Goal: Task Accomplishment & Management: Manage account settings

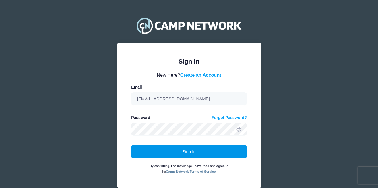
click at [217, 154] on button "Sign In" at bounding box center [189, 151] width 116 height 13
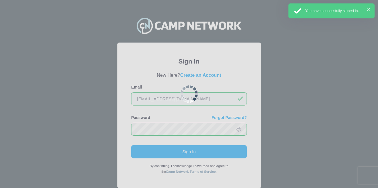
click at [369, 8] on div "× You have successfully signed in." at bounding box center [332, 10] width 86 height 15
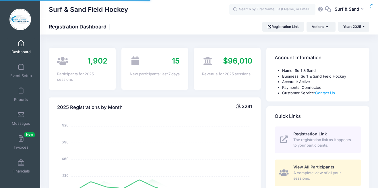
select select
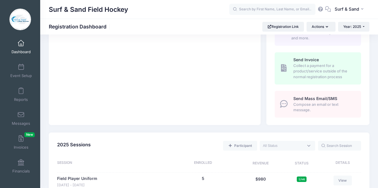
scroll to position [248, 0]
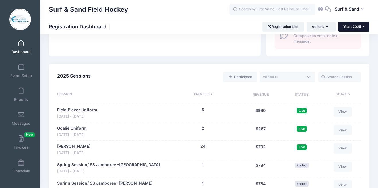
click at [348, 28] on span "Year: 2025" at bounding box center [353, 26] width 18 height 4
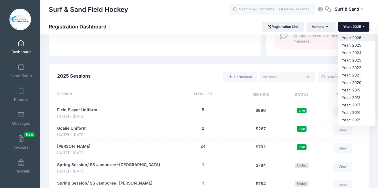
click at [349, 39] on link "Year: 2026" at bounding box center [356, 37] width 37 height 7
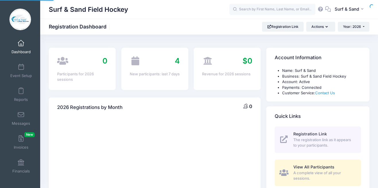
select select
click at [356, 26] on span "Year: 2026" at bounding box center [352, 26] width 18 height 4
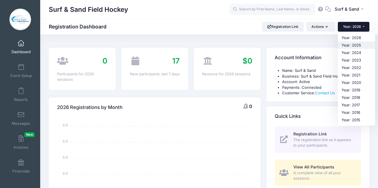
click at [354, 46] on link "Year: 2025" at bounding box center [356, 44] width 37 height 7
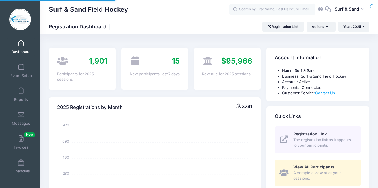
select select
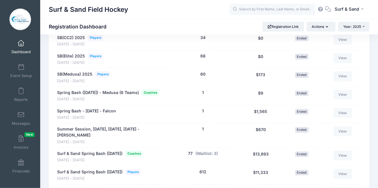
scroll to position [469, 0]
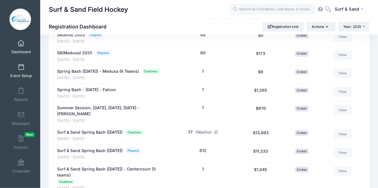
click at [26, 72] on link "Event Setup" at bounding box center [20, 71] width 27 height 20
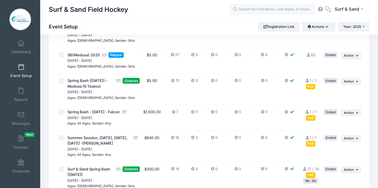
scroll to position [357, 0]
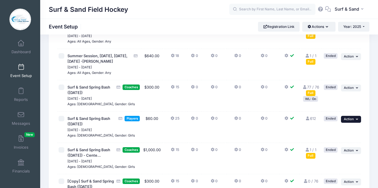
click at [360, 122] on button "... Action" at bounding box center [351, 119] width 20 height 7
click at [337, 151] on link "Duplicate Session" at bounding box center [333, 148] width 52 height 11
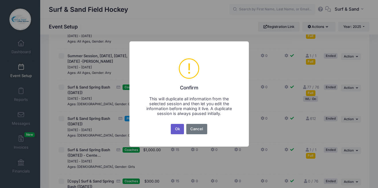
click at [172, 127] on button "Ok" at bounding box center [177, 129] width 13 height 10
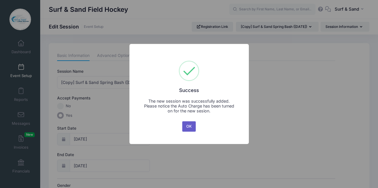
click at [190, 129] on button "OK" at bounding box center [189, 126] width 14 height 10
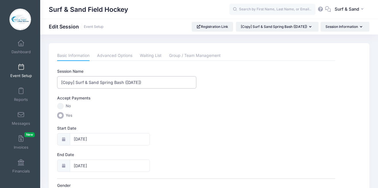
click at [145, 83] on input "[Copy] Surf & Sand Spring Bash ([DATE])" at bounding box center [126, 82] width 139 height 12
click at [157, 82] on input "[Copy] Surf & Sand Spring Bash (March 28, 2025)" at bounding box center [126, 82] width 139 height 12
type input "[Copy] Surf & Sand Spring Bash (March 28, 2026)"
click at [99, 138] on input "03/29/2025" at bounding box center [110, 139] width 80 height 12
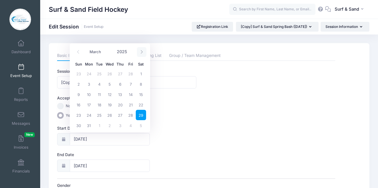
click at [142, 54] on icon at bounding box center [142, 52] width 4 height 4
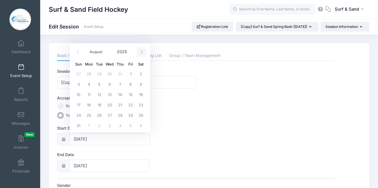
click at [142, 54] on icon at bounding box center [142, 52] width 4 height 4
select select "11"
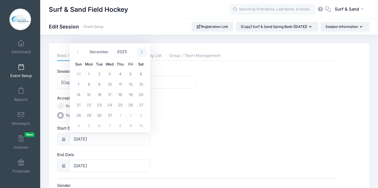
click at [142, 54] on icon at bounding box center [142, 52] width 4 height 4
type input "2026"
click at [142, 54] on icon at bounding box center [142, 52] width 4 height 4
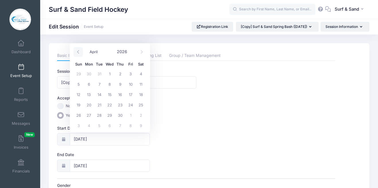
click at [78, 52] on icon at bounding box center [78, 52] width 4 height 4
select select "2"
click at [143, 106] on span "28" at bounding box center [141, 104] width 10 height 10
type input "03/28/2026"
type input "03/29/2026"
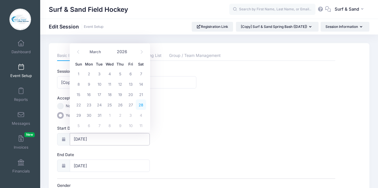
type input "2026"
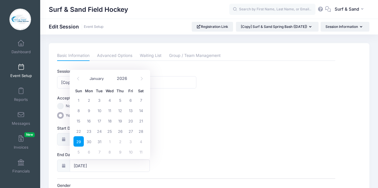
click at [181, 130] on label "Start Date" at bounding box center [126, 128] width 139 height 6
click at [150, 133] on input "03/28/2026" at bounding box center [110, 139] width 80 height 12
click at [122, 165] on input "03/29/2026" at bounding box center [110, 165] width 80 height 12
click at [143, 130] on span "28" at bounding box center [141, 131] width 10 height 10
type input "03/28/2026"
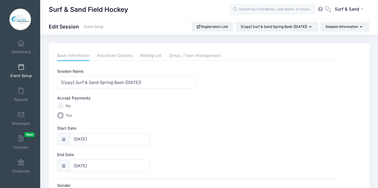
click at [178, 136] on div "Start Date 03/28/2026" at bounding box center [196, 135] width 278 height 20
drag, startPoint x: 68, startPoint y: 82, endPoint x: 46, endPoint y: 82, distance: 22.1
click at [57, 82] on input "[Copy] Surf & Sand Spring Bash (March 28, 2026)" at bounding box center [126, 82] width 139 height 12
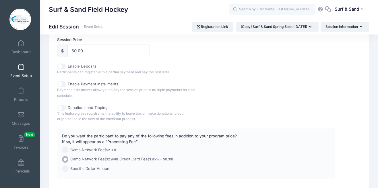
scroll to position [316, 0]
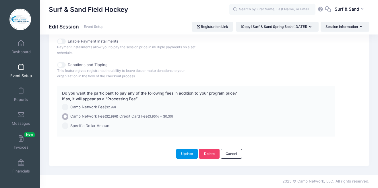
type input "Surf & Sand Spring Bash ([DATE])"
click at [198, 153] on button "Update" at bounding box center [187, 154] width 22 height 10
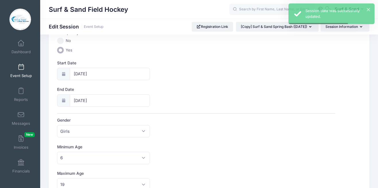
scroll to position [176, 0]
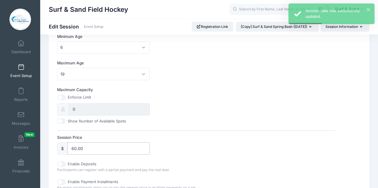
click at [74, 149] on input "60.00" at bounding box center [109, 148] width 82 height 12
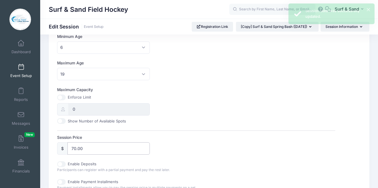
click at [77, 149] on input "70.00" at bounding box center [109, 148] width 82 height 12
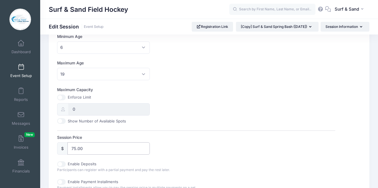
scroll to position [316, 0]
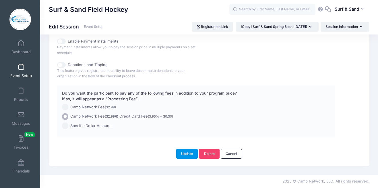
type input "75.00"
click at [182, 155] on button "Update" at bounding box center [187, 154] width 22 height 10
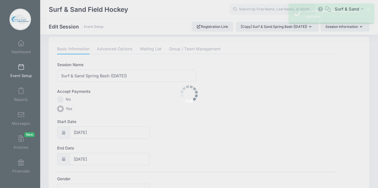
scroll to position [0, 0]
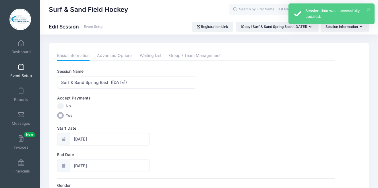
click at [369, 8] on button "×" at bounding box center [368, 9] width 3 height 3
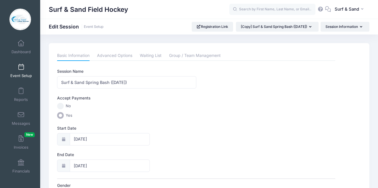
click at [24, 71] on link "Event Setup" at bounding box center [20, 71] width 27 height 20
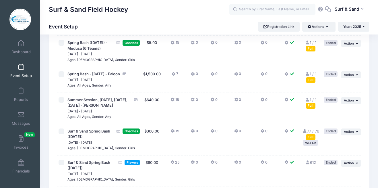
scroll to position [322, 0]
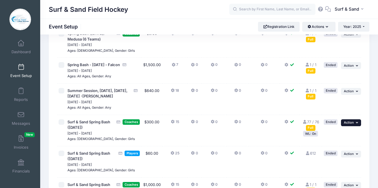
click at [352, 124] on span "Action" at bounding box center [349, 122] width 10 height 4
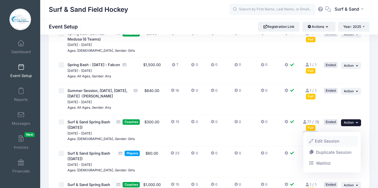
click at [333, 143] on link "Edit Session" at bounding box center [333, 141] width 52 height 11
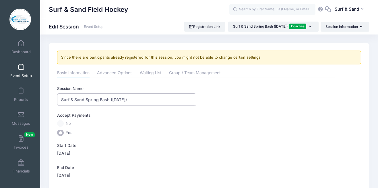
click at [130, 101] on input "Surf & Sand Spring Bash ([DATE])" at bounding box center [126, 99] width 139 height 12
click at [143, 99] on input "Surf & Sand Spring Bash ([DATE])" at bounding box center [126, 99] width 139 height 12
type input "Surf & Sand Spring Bash ([DATE])"
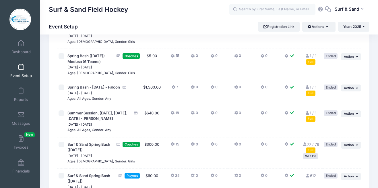
scroll to position [310, 0]
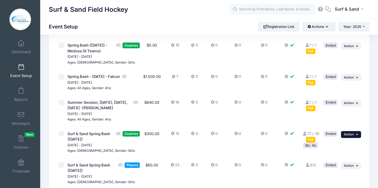
click at [355, 138] on button "... Action" at bounding box center [351, 134] width 20 height 7
click at [336, 163] on link "Duplicate Session" at bounding box center [333, 163] width 52 height 11
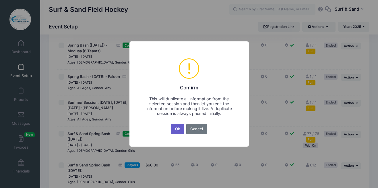
click at [176, 128] on button "Ok" at bounding box center [177, 129] width 13 height 10
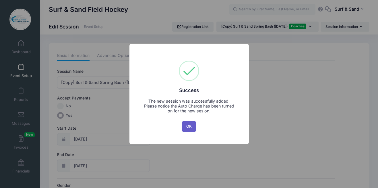
click at [187, 124] on button "OK" at bounding box center [189, 126] width 14 height 10
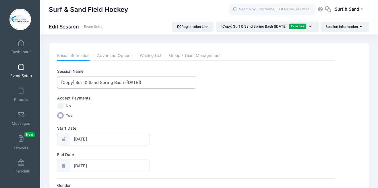
drag, startPoint x: 76, startPoint y: 82, endPoint x: 57, endPoint y: 82, distance: 19.0
click at [57, 82] on input "[Copy] Surf & Sand Spring Bash ([DATE])" at bounding box center [126, 82] width 139 height 12
click at [130, 82] on input "Surf & Sand Spring Bash ([DATE])" at bounding box center [126, 82] width 139 height 12
click at [143, 84] on input "Surf & Sand Spring Bash ([DATE])" at bounding box center [126, 82] width 139 height 12
type input "Surf & Sand Spring Bash ([DATE])"
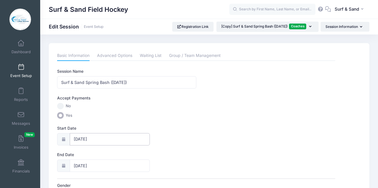
click at [105, 138] on input "[DATE]" at bounding box center [110, 139] width 80 height 12
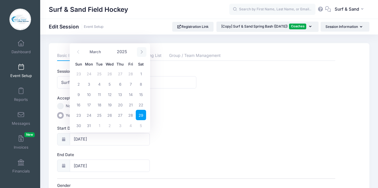
click at [142, 50] on span at bounding box center [141, 52] width 9 height 10
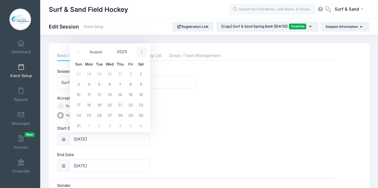
click at [142, 50] on span at bounding box center [141, 52] width 9 height 10
select select "11"
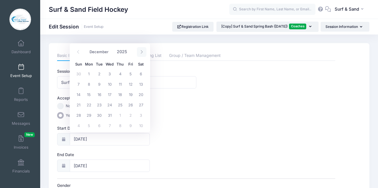
click at [142, 50] on span at bounding box center [141, 52] width 9 height 10
type input "2026"
click at [142, 50] on span at bounding box center [141, 52] width 9 height 10
select select "2"
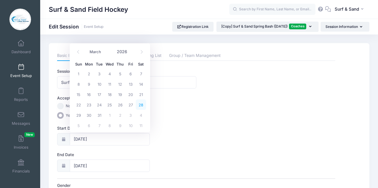
click at [142, 103] on span "28" at bounding box center [141, 104] width 10 height 10
type input "03/28/2026"
type input "03/29/2026"
type input "2026"
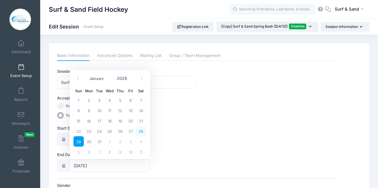
click at [141, 132] on span "28" at bounding box center [141, 131] width 10 height 10
type input "03/28/2026"
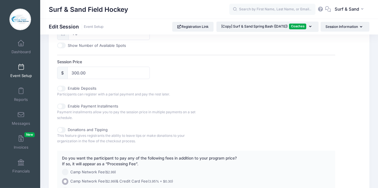
scroll to position [316, 0]
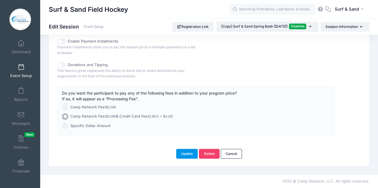
click at [186, 150] on button "Update" at bounding box center [187, 154] width 22 height 10
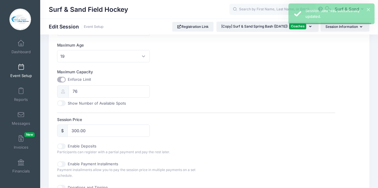
scroll to position [0, 0]
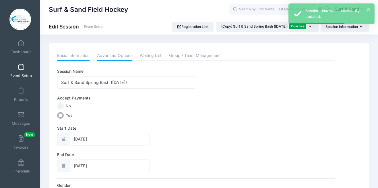
click at [119, 54] on link "Advanced Options" at bounding box center [114, 56] width 35 height 10
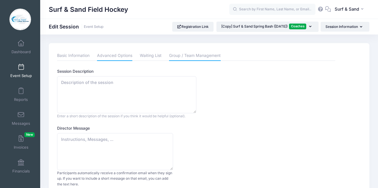
click at [185, 54] on link "Group / Team Management" at bounding box center [195, 56] width 52 height 10
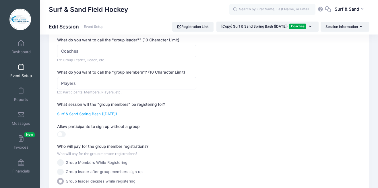
scroll to position [70, 0]
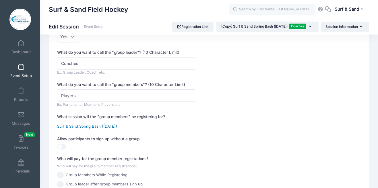
click at [117, 127] on link "Surf & Sand Spring Bash ([DATE])" at bounding box center [87, 126] width 60 height 5
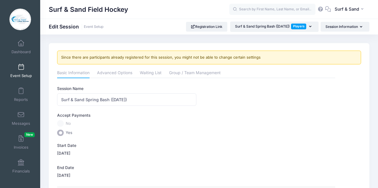
click at [21, 67] on span at bounding box center [21, 67] width 0 height 6
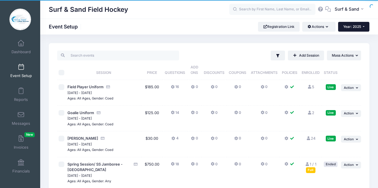
click at [351, 28] on span "Year: 2025" at bounding box center [353, 26] width 18 height 4
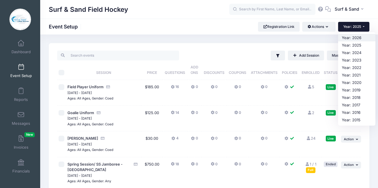
click at [351, 40] on link "Year: 2026" at bounding box center [356, 37] width 37 height 7
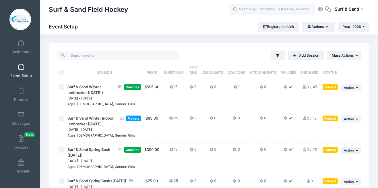
scroll to position [76, 0]
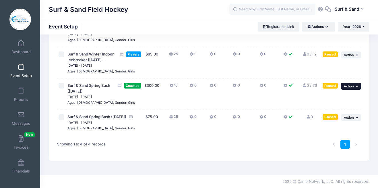
click at [350, 84] on span "Action" at bounding box center [349, 86] width 10 height 4
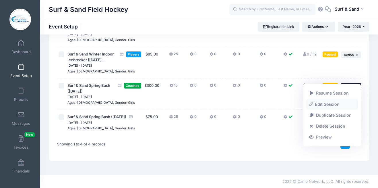
click at [335, 106] on link "Edit Session" at bounding box center [333, 104] width 52 height 11
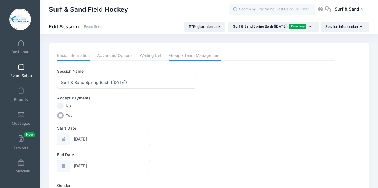
click at [175, 55] on link "Group / Team Management" at bounding box center [195, 56] width 52 height 10
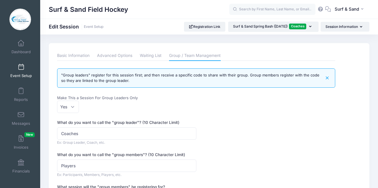
click at [20, 71] on link "Event Setup" at bounding box center [20, 71] width 27 height 20
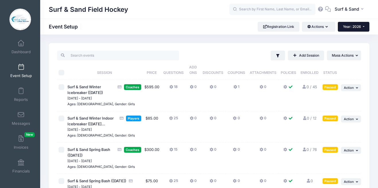
click at [361, 25] on button "Year: 2026" at bounding box center [354, 27] width 32 height 10
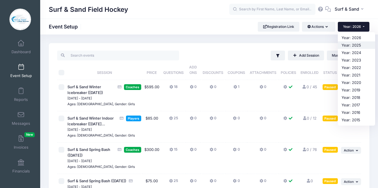
click at [356, 46] on link "Year: 2025" at bounding box center [356, 44] width 37 height 7
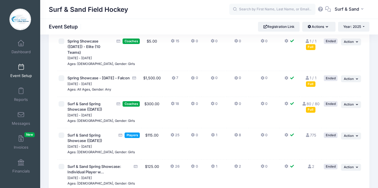
scroll to position [1005, 0]
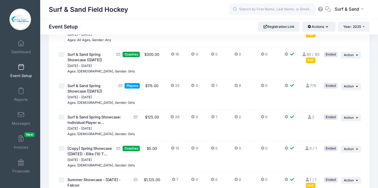
click at [18, 72] on link "Event Setup" at bounding box center [20, 71] width 27 height 20
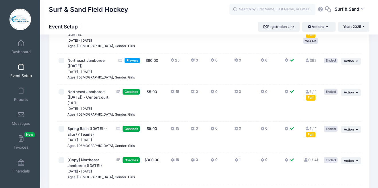
scroll to position [726, 0]
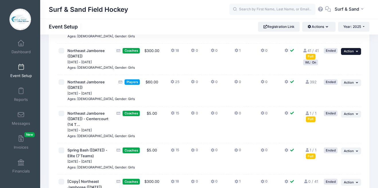
click at [353, 53] on span "Action" at bounding box center [349, 51] width 10 height 4
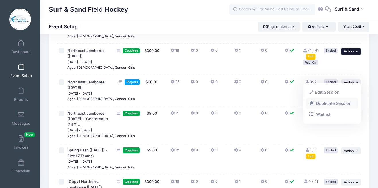
click at [337, 102] on link "Duplicate Session" at bounding box center [333, 103] width 52 height 11
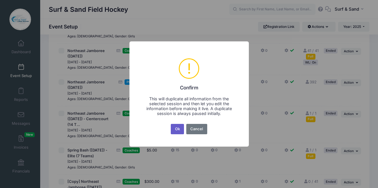
click at [178, 131] on button "Ok" at bounding box center [177, 129] width 13 height 10
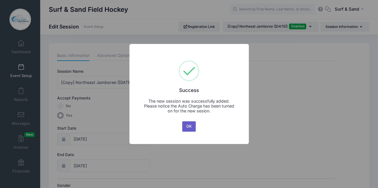
click at [188, 130] on button "OK" at bounding box center [189, 126] width 14 height 10
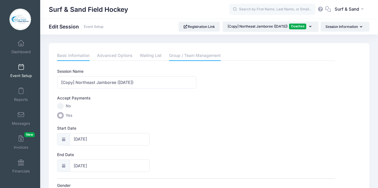
click at [201, 56] on link "Group / Team Management" at bounding box center [195, 56] width 52 height 10
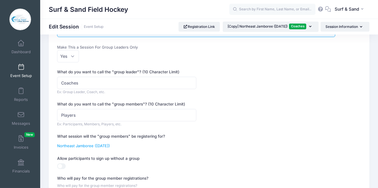
scroll to position [130, 0]
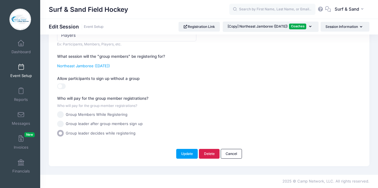
click at [213, 152] on link "Delete" at bounding box center [209, 154] width 21 height 10
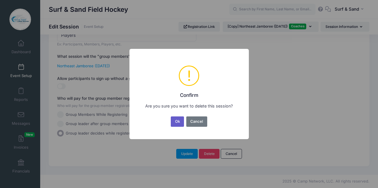
click at [180, 124] on button "Ok" at bounding box center [177, 121] width 13 height 10
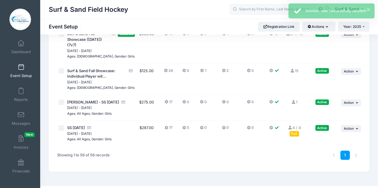
scroll to position [1601, 0]
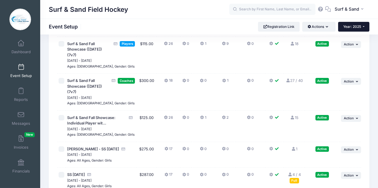
click at [358, 26] on span "Year: 2025" at bounding box center [353, 26] width 18 height 4
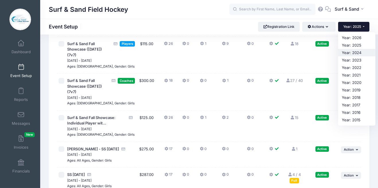
click at [358, 53] on link "Year: 2024" at bounding box center [356, 52] width 37 height 7
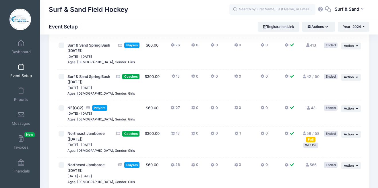
scroll to position [249, 0]
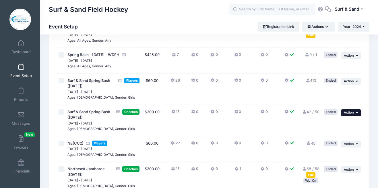
click at [356, 112] on icon "button" at bounding box center [357, 112] width 3 height 3
click at [340, 136] on link "Duplicate Session" at bounding box center [333, 136] width 52 height 11
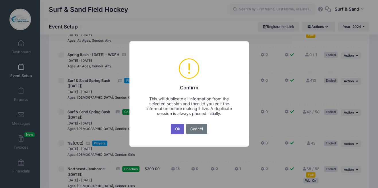
click at [174, 128] on button "Ok" at bounding box center [177, 129] width 13 height 10
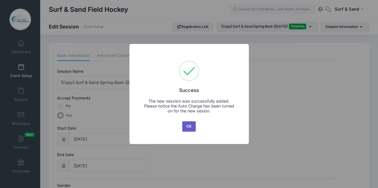
click at [192, 128] on button "OK" at bounding box center [189, 126] width 14 height 10
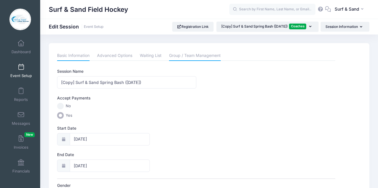
click at [199, 53] on link "Group / Team Management" at bounding box center [195, 56] width 52 height 10
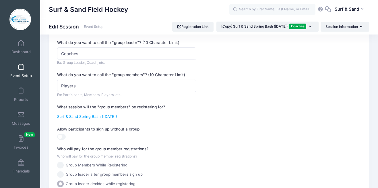
scroll to position [130, 0]
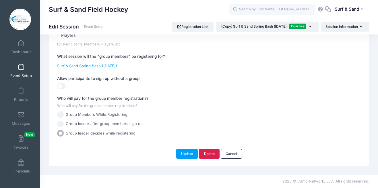
click at [206, 155] on link "Delete" at bounding box center [209, 154] width 21 height 10
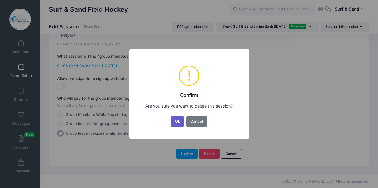
click at [176, 119] on button "Ok" at bounding box center [177, 121] width 13 height 10
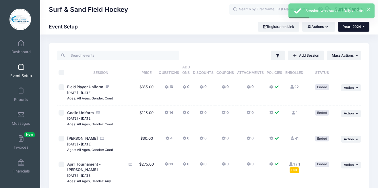
click at [360, 25] on span "Year: 2024" at bounding box center [352, 26] width 18 height 4
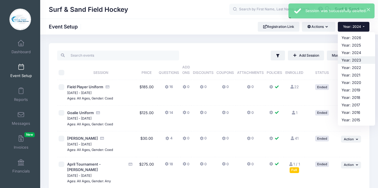
click at [352, 60] on link "Year: 2023" at bounding box center [356, 59] width 37 height 7
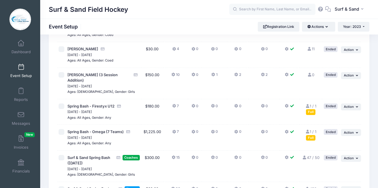
scroll to position [153, 0]
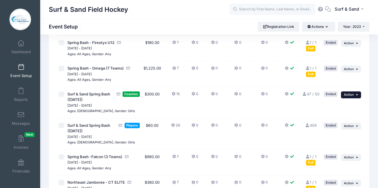
click at [351, 93] on span "Action" at bounding box center [349, 95] width 10 height 4
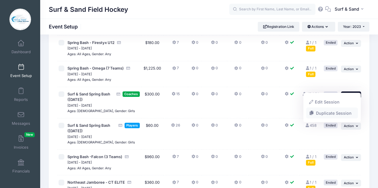
click at [336, 113] on link "Duplicate Session" at bounding box center [333, 112] width 52 height 11
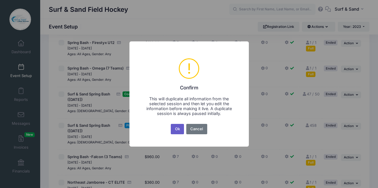
click at [181, 128] on button "Ok" at bounding box center [177, 129] width 13 height 10
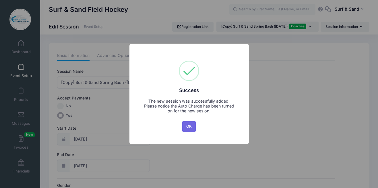
click at [181, 128] on div "OK No Cancel" at bounding box center [189, 126] width 16 height 13
click at [185, 128] on button "OK" at bounding box center [189, 126] width 14 height 10
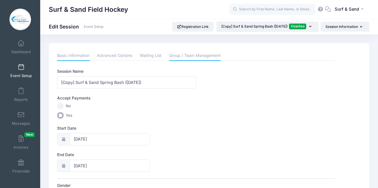
click at [184, 57] on link "Group / Team Management" at bounding box center [195, 56] width 52 height 10
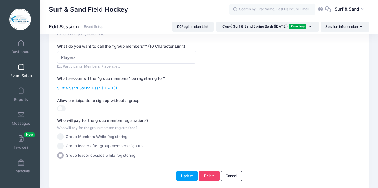
scroll to position [122, 0]
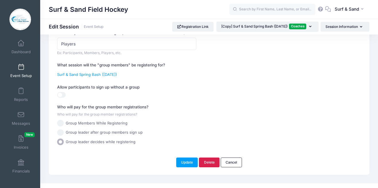
click at [203, 160] on link "Delete" at bounding box center [209, 162] width 21 height 10
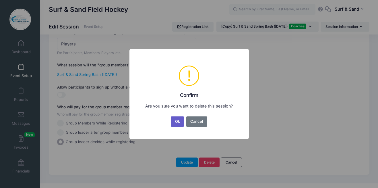
click at [182, 122] on button "Ok" at bounding box center [177, 121] width 13 height 10
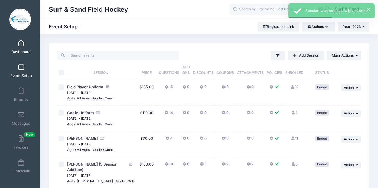
click at [20, 47] on link "Dashboard" at bounding box center [20, 47] width 27 height 20
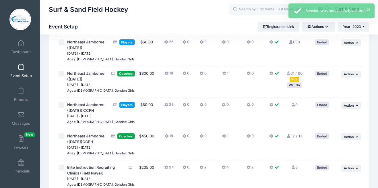
scroll to position [807, 0]
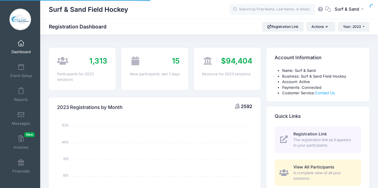
select select
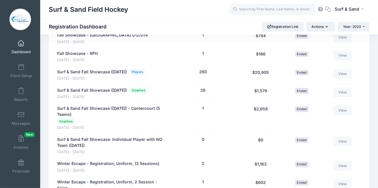
scroll to position [1090, 0]
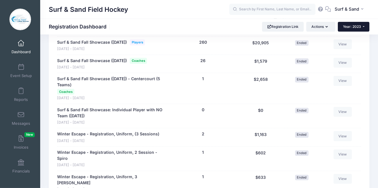
click at [355, 25] on span "Year: 2023" at bounding box center [352, 26] width 18 height 4
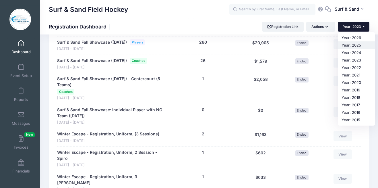
click at [355, 46] on link "Year: 2025" at bounding box center [356, 44] width 37 height 7
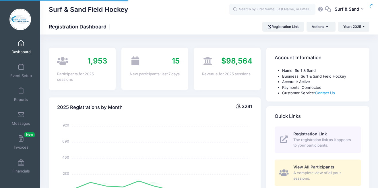
select select
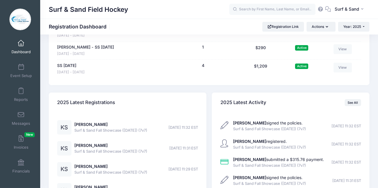
scroll to position [1350, 0]
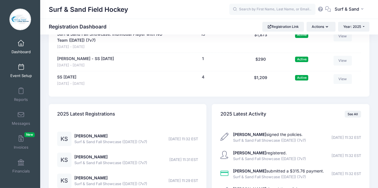
click at [28, 67] on link "Event Setup" at bounding box center [20, 71] width 27 height 20
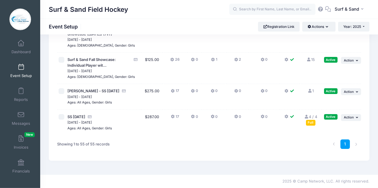
scroll to position [1573, 0]
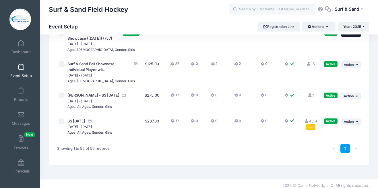
click at [354, 35] on span "Action" at bounding box center [349, 33] width 10 height 4
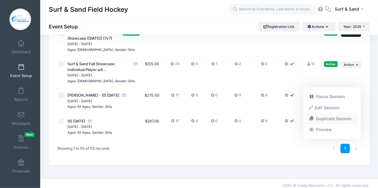
click at [337, 122] on link "Duplicate Session" at bounding box center [333, 118] width 52 height 11
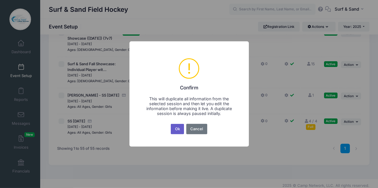
click at [177, 129] on button "Ok" at bounding box center [177, 129] width 13 height 10
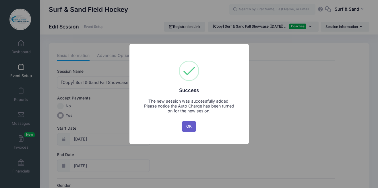
click at [189, 129] on button "OK" at bounding box center [189, 126] width 14 height 10
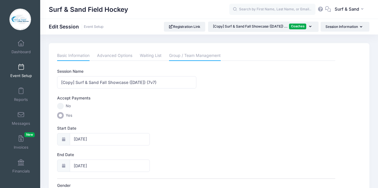
click at [193, 55] on link "Group / Team Management" at bounding box center [195, 56] width 52 height 10
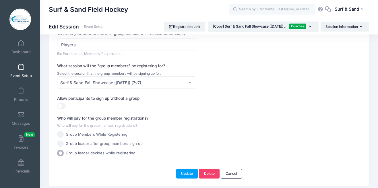
scroll to position [119, 0]
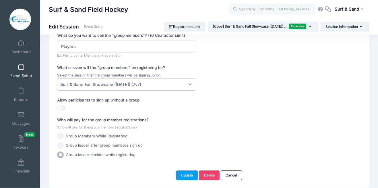
click at [187, 85] on span "Surf & Sand Fall Showcase ([DATE]) (7v7)" at bounding box center [126, 84] width 139 height 12
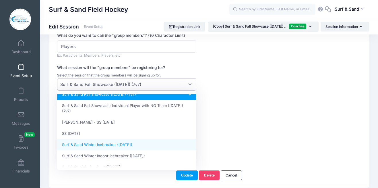
scroll to position [158, 0]
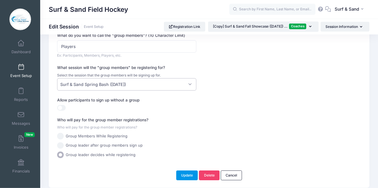
click at [190, 174] on button "Update" at bounding box center [187, 175] width 22 height 10
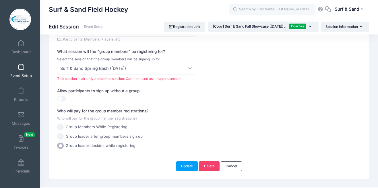
scroll to position [148, 0]
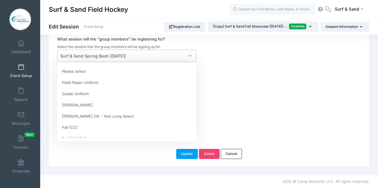
click at [177, 54] on span "Surf & Sand Spring Bash (March 28, 2026)" at bounding box center [126, 56] width 139 height 12
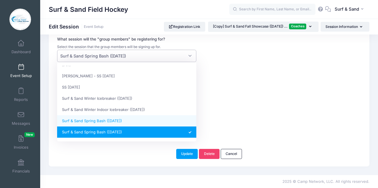
select select "6f0f8a91a9a864ab"
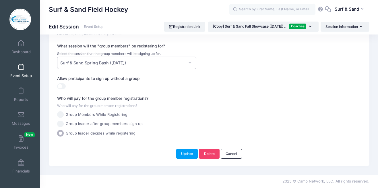
scroll to position [141, 0]
click at [185, 156] on button "Update" at bounding box center [187, 154] width 22 height 10
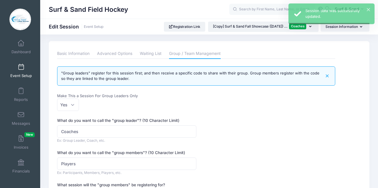
scroll to position [0, 0]
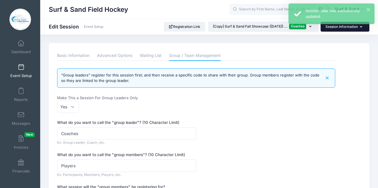
click at [342, 29] on button "Session Information" at bounding box center [345, 27] width 49 height 10
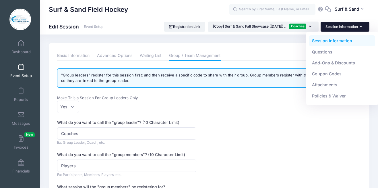
click at [280, 55] on ul "Basic Information Advanced Options Waiting List Group / Team Management" at bounding box center [196, 56] width 278 height 10
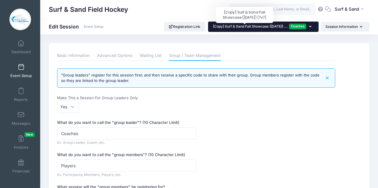
click at [278, 26] on span "[Copy] Surf & Sand Fall Showcase ([DATE]) ..." at bounding box center [250, 26] width 75 height 4
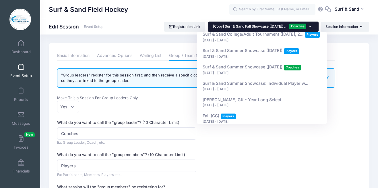
scroll to position [643, 0]
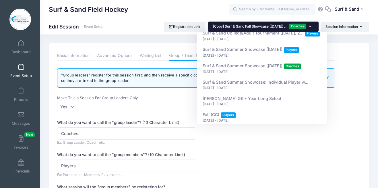
click at [159, 105] on div "No Yes Yes" at bounding box center [126, 107] width 139 height 12
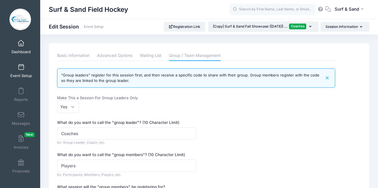
click at [21, 43] on span at bounding box center [21, 43] width 0 height 6
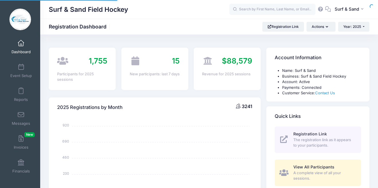
select select
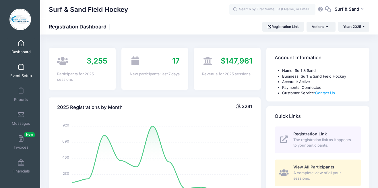
click at [21, 71] on link "Event Setup" at bounding box center [20, 71] width 27 height 20
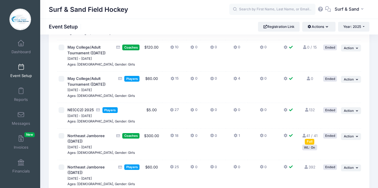
scroll to position [738, 0]
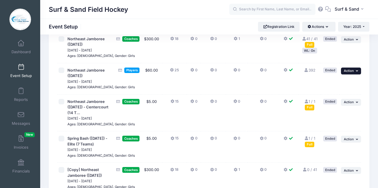
click at [352, 73] on span "Action" at bounding box center [349, 71] width 10 height 4
click at [335, 122] on link "Duplicate Session" at bounding box center [333, 122] width 52 height 11
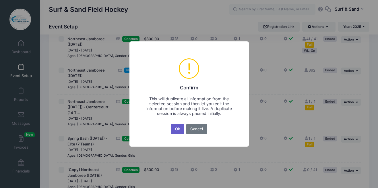
click at [180, 128] on button "Ok" at bounding box center [177, 129] width 13 height 10
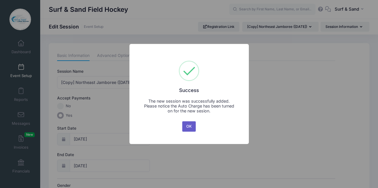
click at [188, 125] on button "OK" at bounding box center [189, 126] width 14 height 10
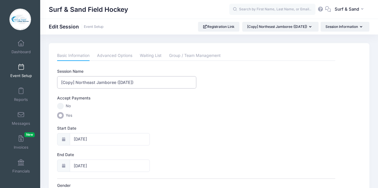
drag, startPoint x: 76, startPoint y: 82, endPoint x: 44, endPoint y: 82, distance: 32.2
click at [57, 82] on input "[Copy] Northeast Jamboree ([DATE])" at bounding box center [126, 82] width 139 height 12
click at [116, 82] on input "Northeast Jamboree ([DATE])" at bounding box center [126, 82] width 139 height 12
click at [129, 82] on input "Northeast Jamboree (May 2, 2025)" at bounding box center [126, 82] width 139 height 12
click at [128, 82] on input "Northeast Jamboree (May 2, 2025)" at bounding box center [126, 82] width 139 height 12
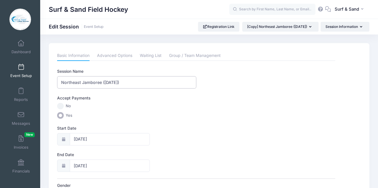
type input "Northeast Jamboree ([DATE])"
click at [96, 143] on input "05/03/2025" at bounding box center [110, 139] width 80 height 12
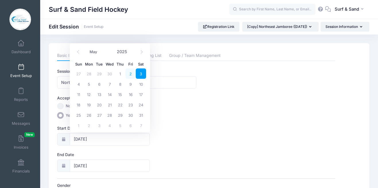
click at [130, 73] on span "2" at bounding box center [131, 73] width 10 height 10
type input "05/02/2025"
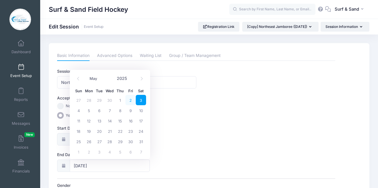
click at [131, 102] on span "2" at bounding box center [131, 100] width 10 height 10
type input "05/02/2025"
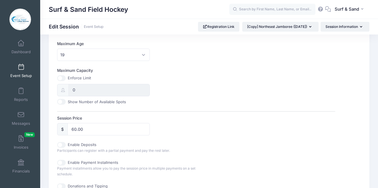
scroll to position [243, 0]
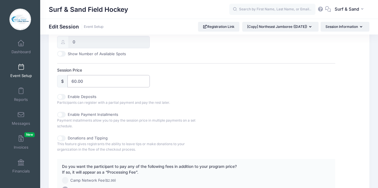
drag, startPoint x: 77, startPoint y: 82, endPoint x: 67, endPoint y: 82, distance: 9.5
click at [68, 82] on input "60.00" at bounding box center [109, 81] width 82 height 12
type input "75.00"
click at [170, 122] on span "Payment installments allow you to pay the session price in multiple payments on…" at bounding box center [126, 123] width 138 height 10
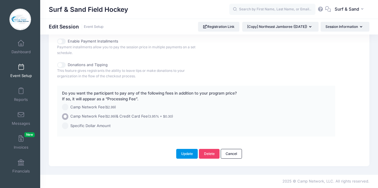
click at [181, 152] on button "Update" at bounding box center [187, 154] width 22 height 10
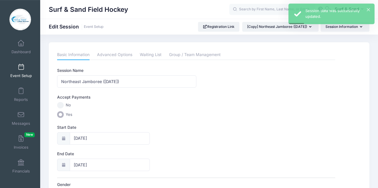
scroll to position [0, 0]
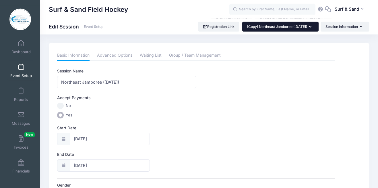
click at [289, 29] on button "[Copy] Northeast Jamboree ([DATE])" at bounding box center [281, 27] width 76 height 10
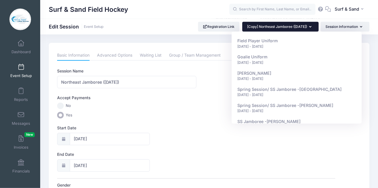
click at [289, 29] on button "[Copy] Northeast Jamboree ([DATE])" at bounding box center [281, 27] width 76 height 10
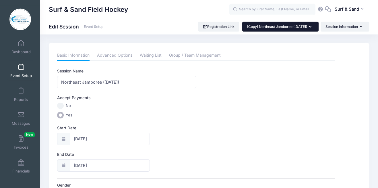
scroll to position [0, 0]
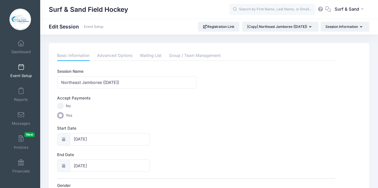
click at [21, 72] on link "Event Setup" at bounding box center [20, 71] width 27 height 20
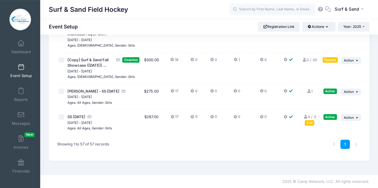
scroll to position [1647, 0]
click at [355, 64] on button "... Action" at bounding box center [351, 60] width 20 height 7
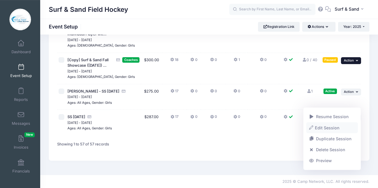
click at [334, 128] on link "Edit Session" at bounding box center [333, 127] width 52 height 11
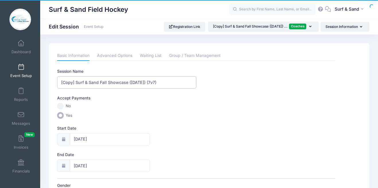
click at [106, 85] on input "[Copy] Surf & Sand Fall Showcase ([DATE]) (7v7)" at bounding box center [126, 82] width 139 height 12
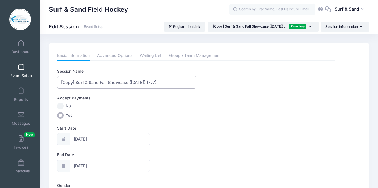
click at [104, 83] on input "[Copy] Surf & Sand Fall Showcase ([DATE]) (7v7)" at bounding box center [126, 82] width 139 height 12
click at [116, 82] on input "[Copy] Surf & Sand Spring Showcase ([DATE]) (7v7)" at bounding box center [126, 82] width 139 height 12
click at [130, 81] on input "[Copy] Surf & Sand Spring Bash ([DATE]) (7v7)" at bounding box center [126, 82] width 139 height 12
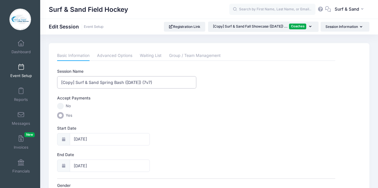
click at [130, 81] on input "[Copy] Surf & Sand Spring Bash ([DATE]) (7v7)" at bounding box center [126, 82] width 139 height 12
click at [143, 84] on input "[Copy] Surf & Sand Spring Bash ([DATE]) (7v7)" at bounding box center [126, 82] width 139 height 12
click at [157, 81] on input "[Copy] Surf & Sand Spring Bash ([DATE]) (7v7)" at bounding box center [126, 82] width 139 height 12
drag, startPoint x: 174, startPoint y: 84, endPoint x: 159, endPoint y: 84, distance: 14.7
click at [159, 84] on input "[Copy] Surf & Sand Spring Bash ([DATE]) (7v7)" at bounding box center [126, 82] width 139 height 12
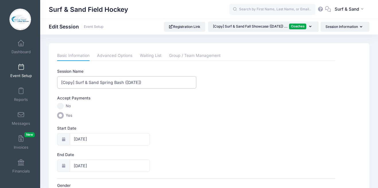
drag, startPoint x: 76, startPoint y: 83, endPoint x: 53, endPoint y: 82, distance: 22.4
click at [57, 82] on input "[Copy] Surf & Sand Spring Bash ([DATE])" at bounding box center [126, 82] width 139 height 12
type input "Surf & Sand Spring Bash ([DATE])"
click at [99, 143] on input "[DATE]" at bounding box center [110, 139] width 80 height 12
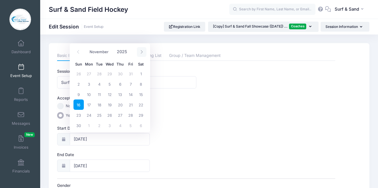
click at [142, 56] on span at bounding box center [141, 52] width 9 height 10
select select "11"
click at [142, 56] on span at bounding box center [141, 52] width 9 height 10
type input "2026"
click at [142, 56] on span at bounding box center [141, 52] width 9 height 10
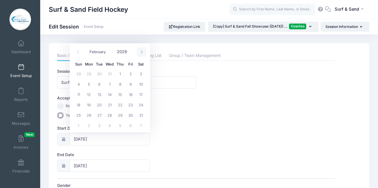
click at [142, 56] on span at bounding box center [141, 52] width 9 height 10
click at [78, 54] on span at bounding box center [78, 52] width 9 height 10
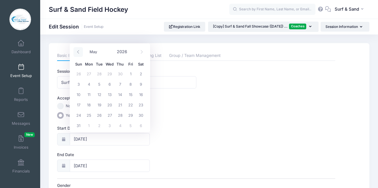
click at [78, 54] on span at bounding box center [78, 52] width 9 height 10
click at [82, 53] on span at bounding box center [78, 52] width 9 height 10
select select "2"
click at [139, 107] on span "28" at bounding box center [141, 104] width 10 height 10
type input "[DATE]"
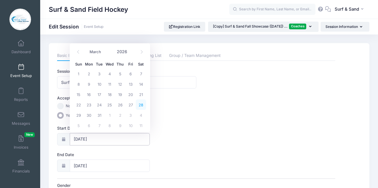
type input "[DATE]"
type input "2026"
select select "2"
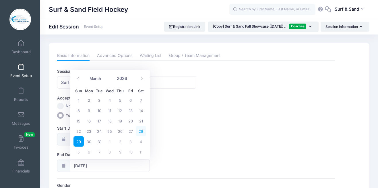
click at [140, 130] on span "28" at bounding box center [141, 131] width 10 height 10
type input "[DATE]"
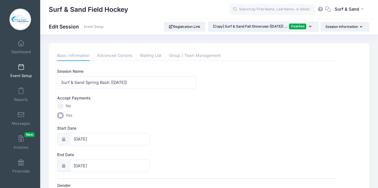
click at [177, 127] on label "Start Date" at bounding box center [126, 128] width 139 height 6
click at [150, 133] on input "[DATE]" at bounding box center [110, 139] width 80 height 12
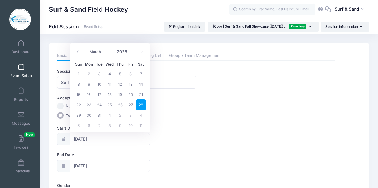
click at [203, 97] on div "Accept Payments" at bounding box center [197, 99] width 284 height 8
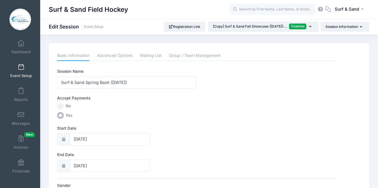
scroll to position [144, 0]
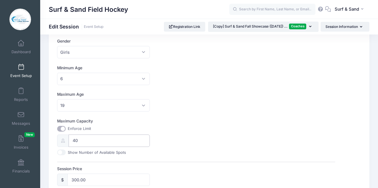
drag, startPoint x: 86, startPoint y: 139, endPoint x: 66, endPoint y: 139, distance: 20.4
click at [69, 139] on input "40" at bounding box center [109, 140] width 81 height 12
type input "78"
click at [187, 136] on div "Maximum Capacity Enforce Limit 78 Show Number of Available Spots" at bounding box center [196, 136] width 278 height 37
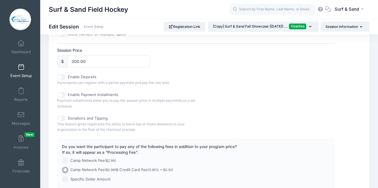
scroll to position [316, 0]
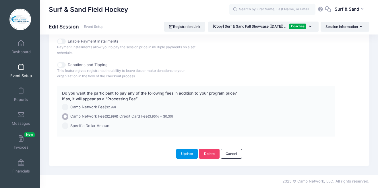
click at [192, 156] on button "Update" at bounding box center [187, 154] width 22 height 10
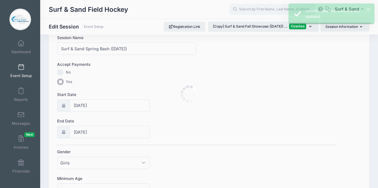
scroll to position [0, 0]
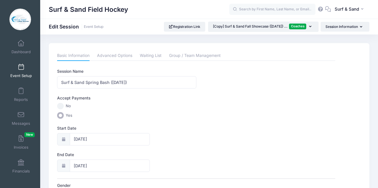
click at [21, 69] on span at bounding box center [21, 67] width 0 height 6
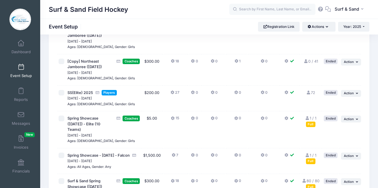
scroll to position [1052, 0]
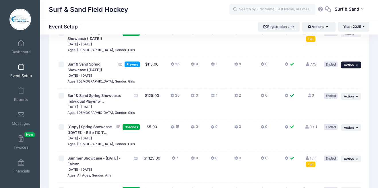
click at [353, 67] on span "Action" at bounding box center [349, 65] width 10 height 4
click at [336, 128] on link "Duplicate Session" at bounding box center [333, 127] width 52 height 11
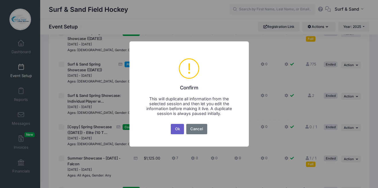
click at [177, 127] on button "Ok" at bounding box center [177, 129] width 13 height 10
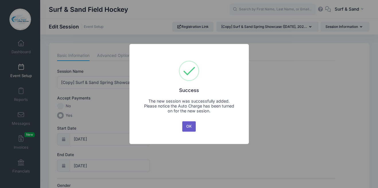
click at [189, 127] on button "OK" at bounding box center [189, 126] width 14 height 10
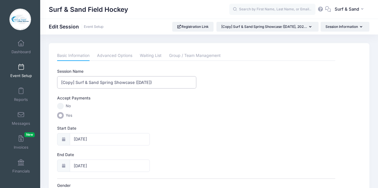
click at [151, 83] on input "[Copy] Surf & Sand Spring Showcase ([DATE])" at bounding box center [126, 82] width 139 height 12
click at [163, 84] on input "[Copy] Surf & Sand Spring Showcase ([DATE])" at bounding box center [126, 82] width 139 height 12
type input "[Copy] Surf & Sand Spring Showcase ([DATE])"
click at [6, 188] on div "My Events Dashboard Event Setup Reports Messages Invoices New Financials Settin…" at bounding box center [20, 97] width 40 height 182
click at [103, 139] on input "[DATE]" at bounding box center [110, 139] width 80 height 12
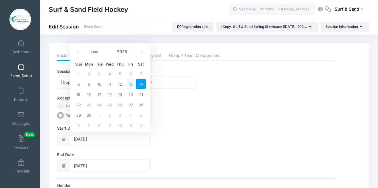
click at [132, 83] on span "13" at bounding box center [131, 84] width 10 height 10
type input "[DATE]"
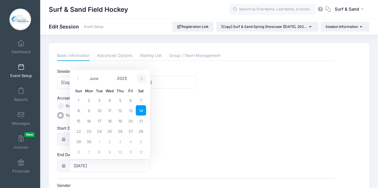
click at [142, 76] on span at bounding box center [141, 79] width 9 height 10
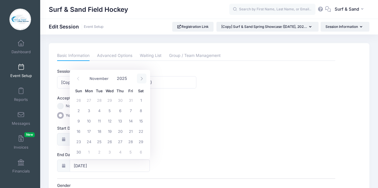
click at [142, 76] on span at bounding box center [141, 79] width 9 height 10
select select "0"
type input "2026"
click at [142, 76] on span at bounding box center [141, 79] width 9 height 10
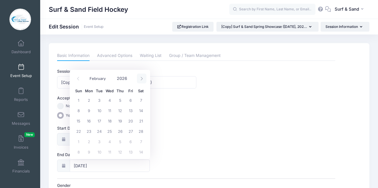
click at [142, 76] on span at bounding box center [141, 79] width 9 height 10
click at [142, 78] on icon at bounding box center [142, 79] width 4 height 4
select select "5"
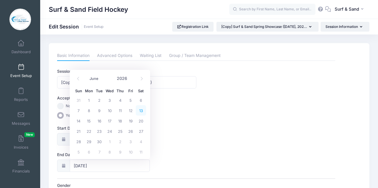
click at [141, 113] on span "13" at bounding box center [141, 110] width 10 height 10
type input "[DATE]"
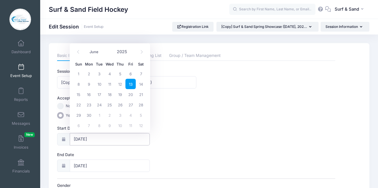
click at [120, 134] on input "[DATE]" at bounding box center [110, 139] width 80 height 12
click at [144, 49] on span at bounding box center [141, 52] width 9 height 10
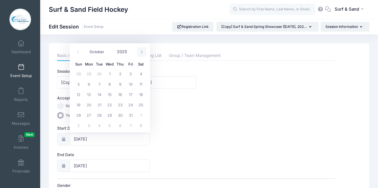
click at [144, 49] on span at bounding box center [141, 52] width 9 height 10
select select "11"
click at [144, 49] on span at bounding box center [141, 52] width 9 height 10
type input "2026"
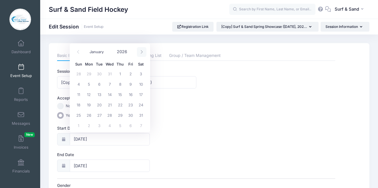
click at [144, 49] on span at bounding box center [141, 52] width 9 height 10
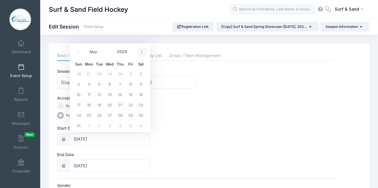
select select "5"
click at [141, 85] on span "13" at bounding box center [141, 84] width 10 height 10
type input "[DATE]"
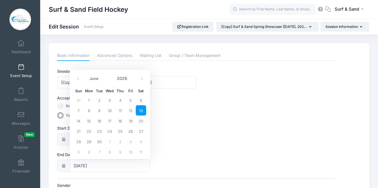
click at [174, 116] on label "Yes" at bounding box center [196, 115] width 278 height 7
click at [64, 116] on input "Yes" at bounding box center [60, 115] width 7 height 7
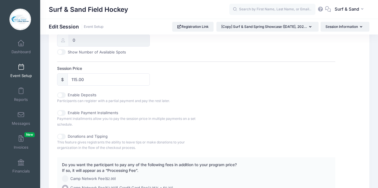
scroll to position [316, 0]
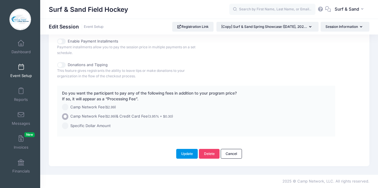
click at [188, 154] on button "Update" at bounding box center [187, 154] width 22 height 10
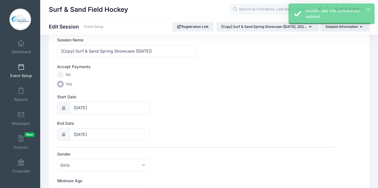
scroll to position [0, 0]
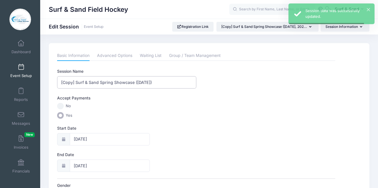
click at [128, 83] on input "[Copy] Surf & Sand Spring Showcase ([DATE])" at bounding box center [126, 82] width 139 height 12
click at [76, 82] on input "[Copy] Surf & Sand Spring Showcase ([DATE])" at bounding box center [126, 82] width 139 height 12
drag, startPoint x: 76, startPoint y: 82, endPoint x: 57, endPoint y: 82, distance: 19.5
click at [57, 82] on input "[Copy] Surf & Sand Spring Showcase (June 13, 2026)" at bounding box center [126, 82] width 139 height 12
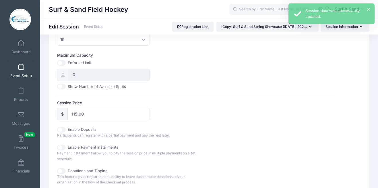
scroll to position [316, 0]
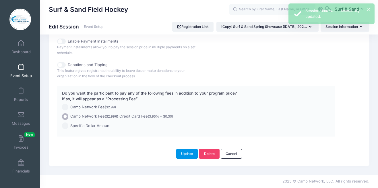
type input "Surf & Sand Spring Showcase (June 13, 2026)"
click at [190, 154] on button "Update" at bounding box center [187, 154] width 22 height 10
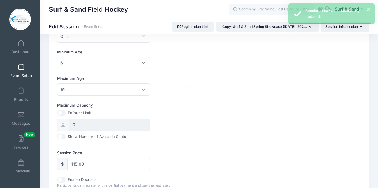
scroll to position [0, 0]
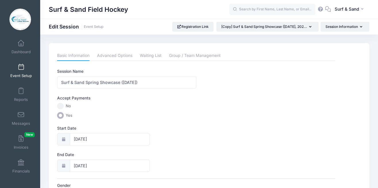
click at [20, 71] on link "Event Setup" at bounding box center [20, 71] width 27 height 20
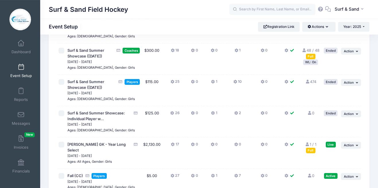
scroll to position [1228, 0]
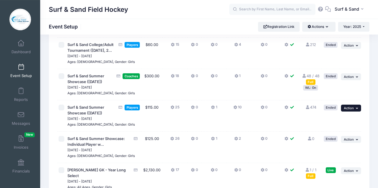
click at [355, 111] on button "... Action" at bounding box center [351, 108] width 20 height 7
click at [345, 147] on link "Duplicate Session" at bounding box center [333, 146] width 52 height 11
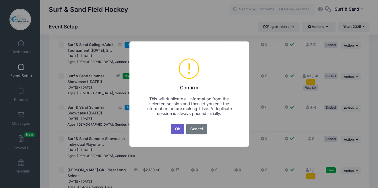
click at [179, 128] on button "Ok" at bounding box center [177, 129] width 13 height 10
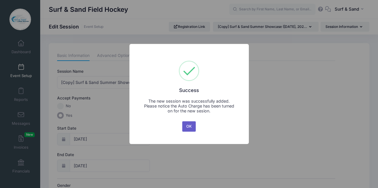
click at [188, 126] on button "OK" at bounding box center [189, 126] width 14 height 10
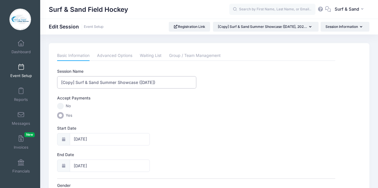
click at [154, 81] on input "[Copy] Surf & Sand Summer Showcase (July 19, 2025)" at bounding box center [126, 82] width 139 height 12
click at [166, 83] on input "[Copy] Surf & Sand Summer Showcase (July 18, 2025)" at bounding box center [126, 82] width 139 height 12
drag, startPoint x: 76, startPoint y: 82, endPoint x: 53, endPoint y: 82, distance: 23.6
click at [57, 82] on input "[Copy] Surf & Sand Summer Showcase (July 18, 2026)" at bounding box center [126, 82] width 139 height 12
type input "Surf & Sand Summer Showcase (July 18, 2026)"
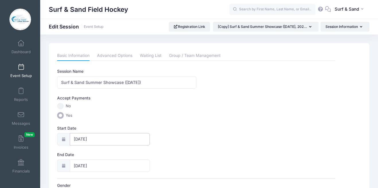
click at [89, 140] on input "07/19/2025" at bounding box center [110, 139] width 80 height 12
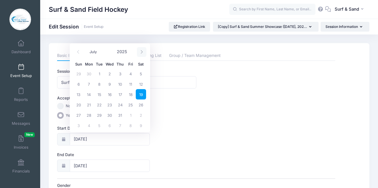
click at [142, 54] on span at bounding box center [141, 52] width 9 height 10
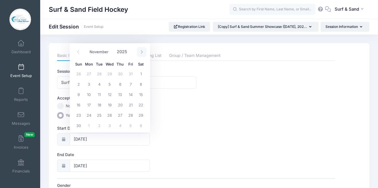
select select "11"
click at [142, 54] on span at bounding box center [141, 52] width 9 height 10
type input "2026"
click at [142, 54] on span at bounding box center [141, 52] width 9 height 10
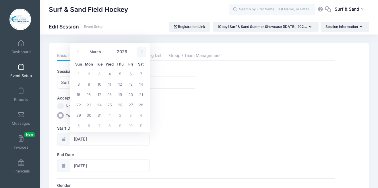
click at [142, 54] on span at bounding box center [141, 52] width 9 height 10
select select "6"
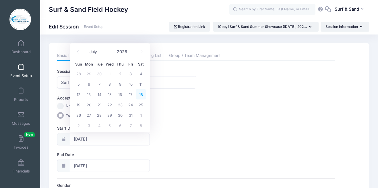
click at [140, 95] on span "18" at bounding box center [141, 94] width 10 height 10
type input "07/18/2026"
type input "07/19/2026"
type input "2026"
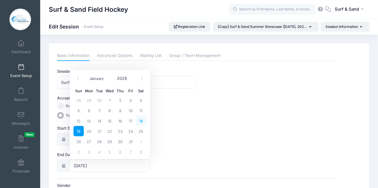
click at [143, 122] on span "18" at bounding box center [141, 121] width 10 height 10
type input "07/18/2026"
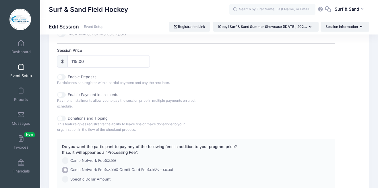
scroll to position [316, 0]
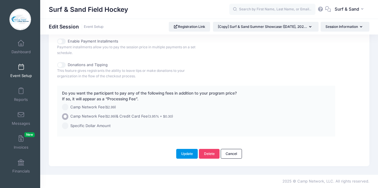
click at [194, 154] on button "Update" at bounding box center [187, 154] width 22 height 10
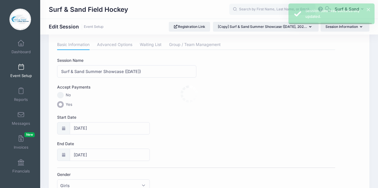
scroll to position [0, 0]
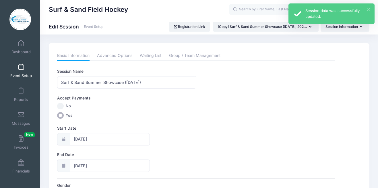
click at [369, 10] on button "×" at bounding box center [368, 9] width 3 height 3
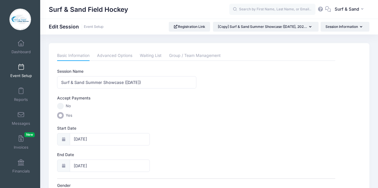
click at [21, 68] on span at bounding box center [21, 67] width 0 height 6
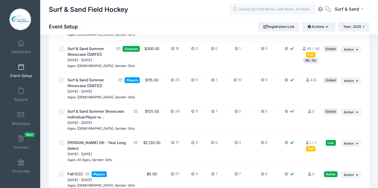
scroll to position [1255, 0]
click at [353, 52] on span "Action" at bounding box center [349, 50] width 10 height 4
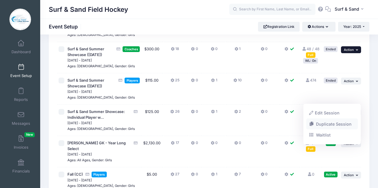
click at [331, 125] on link "Duplicate Session" at bounding box center [333, 123] width 52 height 11
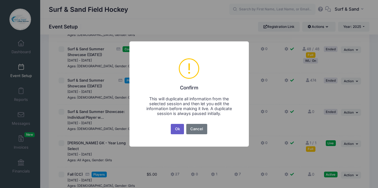
click at [178, 130] on button "Ok" at bounding box center [177, 129] width 13 height 10
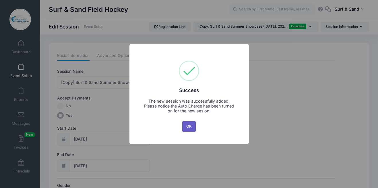
click at [187, 125] on button "OK" at bounding box center [189, 126] width 14 height 10
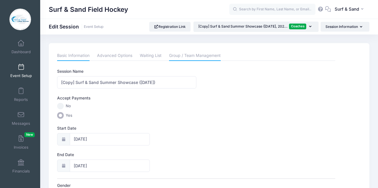
click at [210, 55] on link "Group / Team Management" at bounding box center [195, 56] width 52 height 10
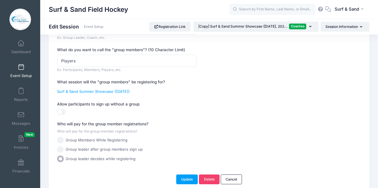
scroll to position [130, 0]
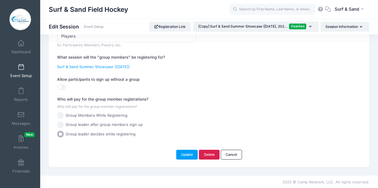
click at [216, 158] on link "Delete" at bounding box center [209, 155] width 21 height 10
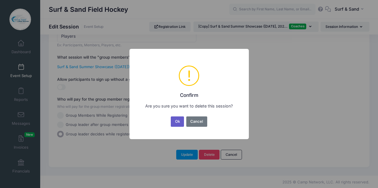
click at [178, 124] on button "Ok" at bounding box center [177, 121] width 13 height 10
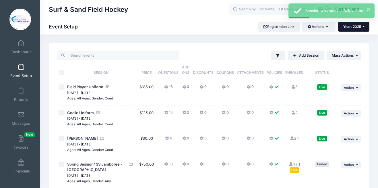
click at [353, 25] on span "Year: 2025" at bounding box center [353, 26] width 18 height 4
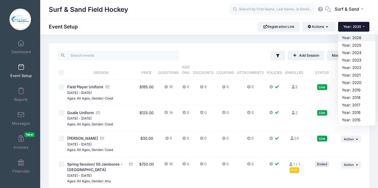
click at [353, 38] on link "Year: 2026" at bounding box center [356, 37] width 37 height 7
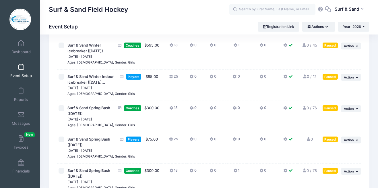
scroll to position [131, 0]
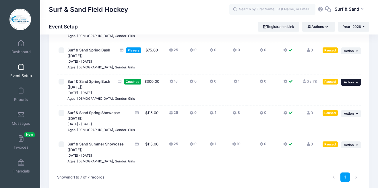
click at [357, 84] on icon "button" at bounding box center [357, 82] width 3 height 3
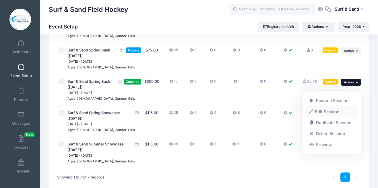
click at [334, 110] on link "Edit Session" at bounding box center [333, 111] width 52 height 11
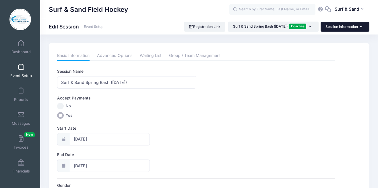
click at [343, 28] on button "Session Information" at bounding box center [345, 27] width 49 height 10
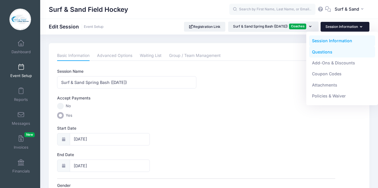
click at [328, 53] on link "Questions" at bounding box center [342, 51] width 66 height 11
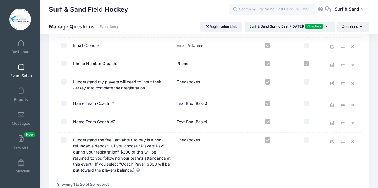
scroll to position [347, 0]
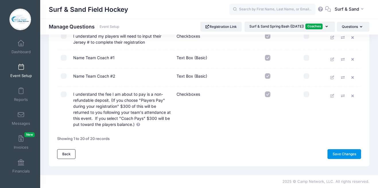
click at [347, 155] on link "Save Changes" at bounding box center [345, 154] width 34 height 10
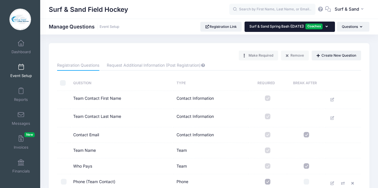
click at [319, 23] on button "Surf & Sand Spring Bash (March 28, 2026) Coaches" at bounding box center [290, 27] width 91 height 10
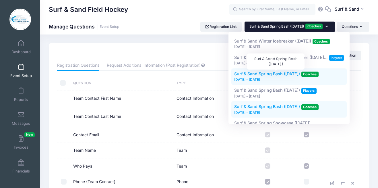
click at [298, 76] on span "Surf & Sand Spring Bash ([DATE])" at bounding box center [267, 73] width 66 height 5
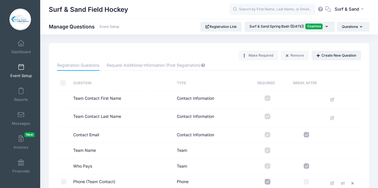
click at [21, 69] on span at bounding box center [21, 67] width 0 height 6
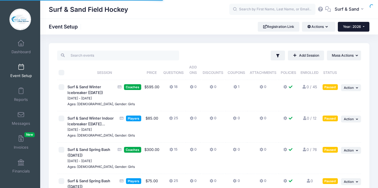
click at [363, 27] on button "Year: 2026" at bounding box center [354, 27] width 32 height 10
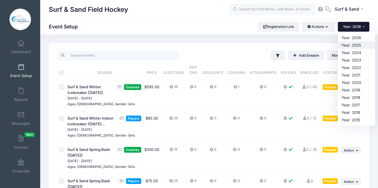
click at [354, 45] on link "Year: 2025" at bounding box center [356, 44] width 37 height 7
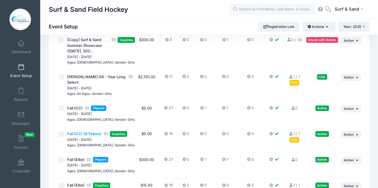
scroll to position [1386, 0]
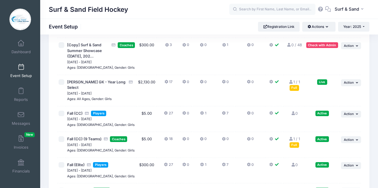
click at [357, 16] on icon "button" at bounding box center [357, 14] width 3 height 3
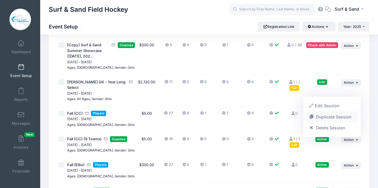
click at [333, 116] on link "Duplicate Session" at bounding box center [333, 116] width 52 height 11
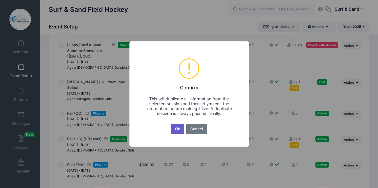
click at [174, 130] on button "Ok" at bounding box center [177, 129] width 13 height 10
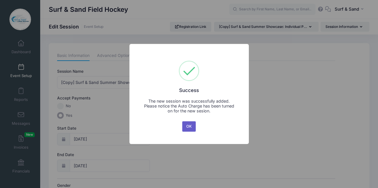
click at [190, 126] on button "OK" at bounding box center [189, 126] width 14 height 10
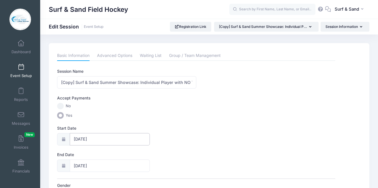
click at [97, 142] on input "07/19/2025" at bounding box center [110, 139] width 80 height 12
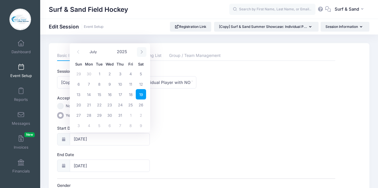
click at [141, 53] on icon at bounding box center [142, 52] width 4 height 4
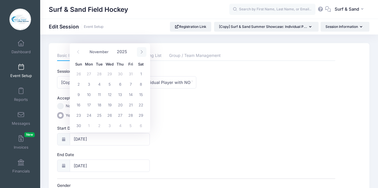
select select "11"
click at [141, 53] on icon at bounding box center [142, 52] width 4 height 4
type input "2026"
click at [141, 53] on icon at bounding box center [142, 52] width 4 height 4
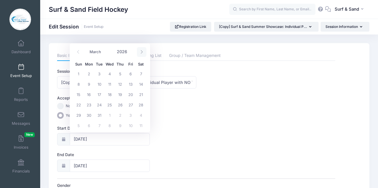
click at [141, 53] on icon at bounding box center [142, 52] width 4 height 4
select select "6"
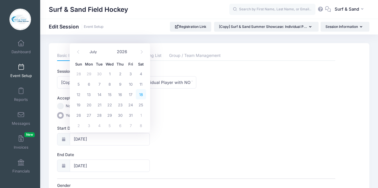
click at [141, 96] on span "18" at bounding box center [141, 94] width 10 height 10
type input "[DATE]"
type input "2026"
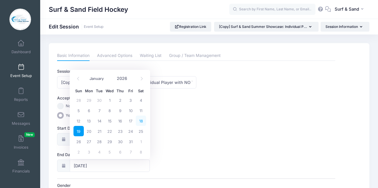
click at [141, 120] on span "18" at bounding box center [141, 121] width 10 height 10
type input "[DATE]"
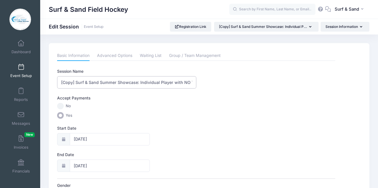
drag, startPoint x: 76, startPoint y: 82, endPoint x: 51, endPoint y: 82, distance: 24.7
click at [57, 82] on input "[Copy] Surf & Sand Summer Showcase: Individual Player with NO Team (July 19, 20…" at bounding box center [126, 82] width 139 height 12
drag, startPoint x: 177, startPoint y: 81, endPoint x: 221, endPoint y: 80, distance: 44.3
click at [196, 80] on input "Surf & Sand Summer Showcase: Individual Player with NO Team (July 19, 2025)" at bounding box center [126, 82] width 139 height 12
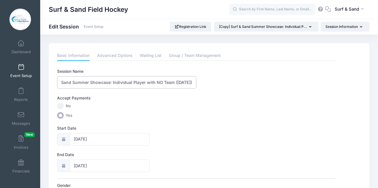
click at [178, 83] on input "Surf & Sand Summer Showcase: Individual Player with NO Team (July 19, 2025)" at bounding box center [126, 82] width 139 height 12
drag, startPoint x: 192, startPoint y: 82, endPoint x: 199, endPoint y: 82, distance: 6.9
click at [196, 82] on input "Surf & Sand Summer Showcase: Individual Player with NO Team (July 18, 2025)" at bounding box center [126, 82] width 139 height 12
click at [190, 82] on input "Surf & Sand Summer Showcase: Individual Player with NO Team (July 18, 2025)" at bounding box center [126, 82] width 139 height 12
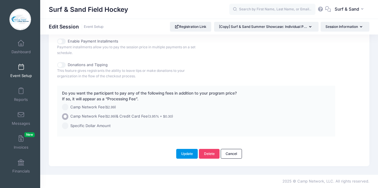
type input "Surf & Sand Summer Showcase: Individual Player with NO Team (July 18, 2026)"
click at [186, 155] on button "Update" at bounding box center [187, 154] width 22 height 10
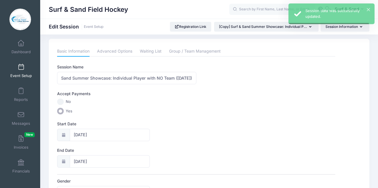
scroll to position [0, 0]
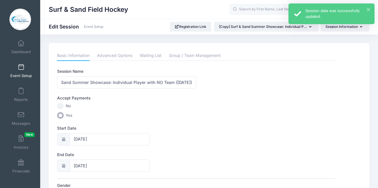
click at [368, 4] on div "× Session data was successfully updated." at bounding box center [332, 13] width 86 height 21
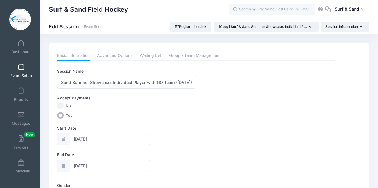
click at [21, 67] on span at bounding box center [21, 67] width 0 height 6
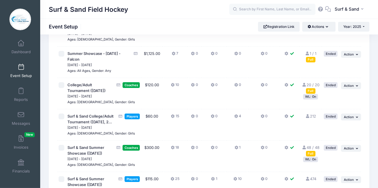
scroll to position [1200, 0]
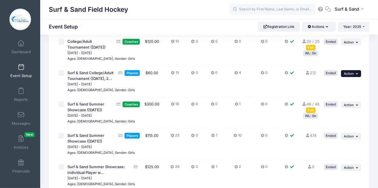
click at [354, 77] on button "... Action" at bounding box center [351, 73] width 20 height 7
click at [325, 150] on link "Duplicate Session" at bounding box center [333, 147] width 52 height 11
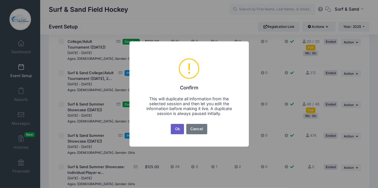
click at [176, 131] on button "Ok" at bounding box center [177, 129] width 13 height 10
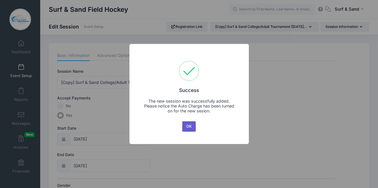
click at [189, 127] on button "OK" at bounding box center [189, 126] width 14 height 10
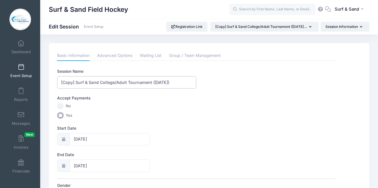
click at [126, 79] on input "[Copy] Surf & Sand College/Adult Tournament ([DATE])" at bounding box center [126, 82] width 139 height 12
click at [80, 80] on input "[Copy] Surf & Sand College/Adult Tournament ([DATE])" at bounding box center [126, 82] width 139 height 12
drag, startPoint x: 76, startPoint y: 82, endPoint x: 37, endPoint y: 82, distance: 38.5
click at [57, 82] on input "[Copy] Surf & Sand College/Adult Tournament ([DATE])" at bounding box center [126, 82] width 139 height 12
click at [153, 82] on input "Surf & Sand College/Adult Tournament ([DATE])" at bounding box center [126, 82] width 139 height 12
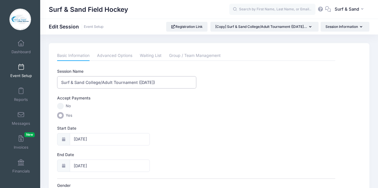
click at [165, 82] on input "Surf & Sand College/Adult Tournament ([DATE])" at bounding box center [126, 82] width 139 height 12
type input "Surf & Sand College/Adult Tournament ([DATE])"
click at [126, 139] on input "07/19/2025" at bounding box center [110, 139] width 80 height 12
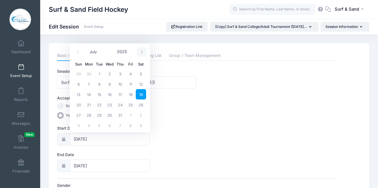
click at [143, 52] on icon at bounding box center [142, 52] width 4 height 4
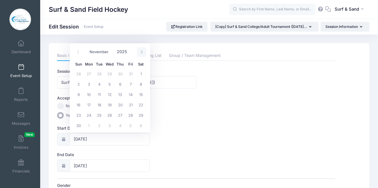
select select "11"
click at [143, 52] on icon at bounding box center [142, 52] width 4 height 4
type input "2026"
click at [143, 52] on icon at bounding box center [142, 52] width 4 height 4
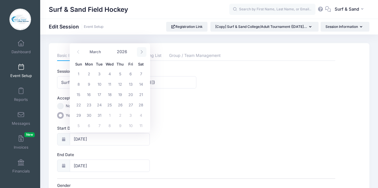
click at [143, 52] on icon at bounding box center [142, 52] width 4 height 4
select select "6"
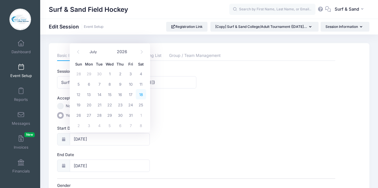
click at [142, 97] on span "18" at bounding box center [141, 94] width 10 height 10
type input "07/18/2026"
type input "07/19/2026"
type input "2026"
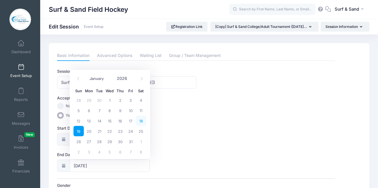
click at [143, 120] on span "18" at bounding box center [141, 121] width 10 height 10
type input "07/18/2026"
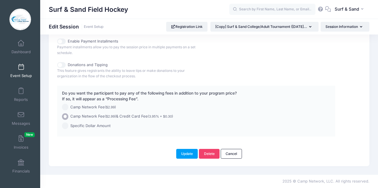
scroll to position [206, 0]
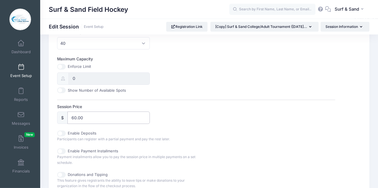
click at [75, 116] on input "60.00" at bounding box center [109, 117] width 82 height 12
type input "75.00"
click at [185, 121] on div "Session Price $ 75.00" at bounding box center [196, 114] width 278 height 20
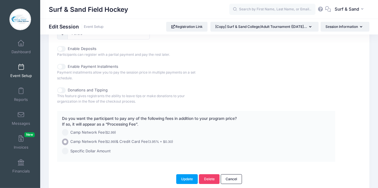
scroll to position [316, 0]
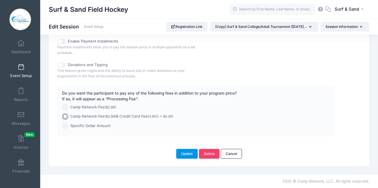
click at [191, 156] on button "Update" at bounding box center [187, 154] width 22 height 10
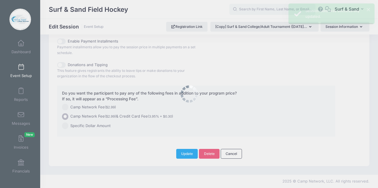
scroll to position [0, 0]
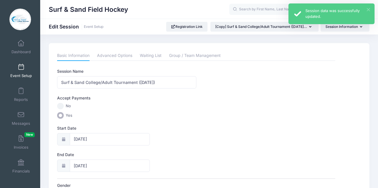
click at [370, 10] on button "×" at bounding box center [368, 9] width 3 height 3
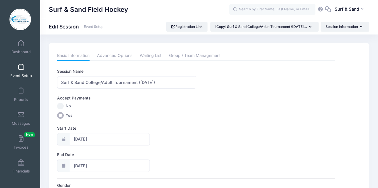
click at [21, 68] on span at bounding box center [21, 67] width 0 height 6
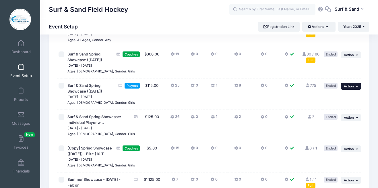
scroll to position [1038, 0]
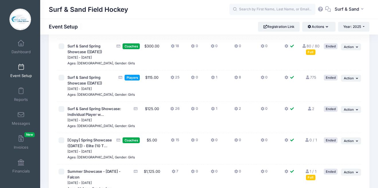
click at [348, 133] on td "... Action Edit Session Duplicate Session" at bounding box center [351, 117] width 22 height 31
click at [348, 111] on span "Action" at bounding box center [349, 109] width 10 height 4
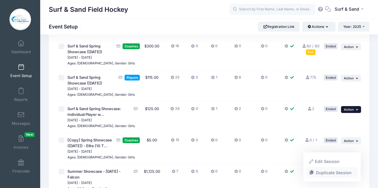
click at [325, 173] on link "Duplicate Session" at bounding box center [333, 172] width 52 height 11
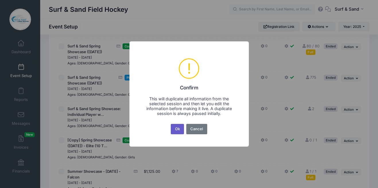
click at [180, 132] on button "Ok" at bounding box center [177, 129] width 13 height 10
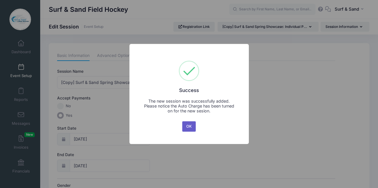
click at [191, 122] on button "OK" at bounding box center [189, 126] width 14 height 10
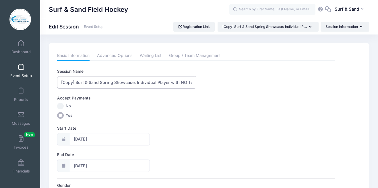
click at [92, 86] on input "[Copy] Surf & Sand Spring Showcase: Individual Player with NO Team ([DATE])" at bounding box center [126, 82] width 139 height 12
drag, startPoint x: 76, startPoint y: 83, endPoint x: 42, endPoint y: 83, distance: 33.9
click at [57, 83] on input "[Copy] Surf & Sand Spring Showcase: Individual Player with NO Team ([DATE])" at bounding box center [126, 82] width 139 height 12
drag, startPoint x: 157, startPoint y: 85, endPoint x: 211, endPoint y: 84, distance: 53.7
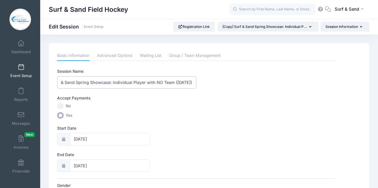
click at [196, 84] on input "Surf & Sand Spring Showcase: Individual Player with NO Team ([DATE])" at bounding box center [126, 82] width 139 height 12
click at [179, 82] on input "Surf & Sand Spring Showcase: Individual Player with NO Team ([DATE])" at bounding box center [126, 82] width 139 height 12
click at [179, 82] on input "Surf & Sand Spring Showcase: Individual Player with NO Team (June 14, 2025)" at bounding box center [126, 82] width 139 height 12
drag, startPoint x: 195, startPoint y: 83, endPoint x: 206, endPoint y: 83, distance: 10.9
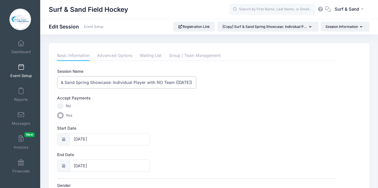
click at [196, 83] on input "Surf & Sand Spring Showcase: Individual Player with NO Team (June 13, 2025)" at bounding box center [126, 82] width 139 height 12
click at [191, 80] on input "Surf & Sand Spring Showcase: Individual Player with NO Team (June 13, 2025)" at bounding box center [126, 82] width 139 height 12
drag, startPoint x: 186, startPoint y: 83, endPoint x: 213, endPoint y: 83, distance: 27.6
click at [196, 83] on input "Surf & Sand Spring Showcase: Individual Player with NO Team (June 13, 2026)" at bounding box center [126, 82] width 139 height 12
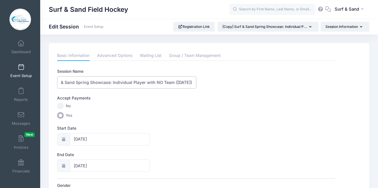
type input "Surf & Sand Spring Showcase: Individual Player with NO Team (June 13, 2026)"
click at [127, 136] on input "06/14/2025" at bounding box center [110, 139] width 80 height 12
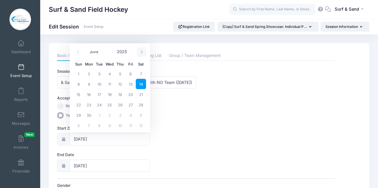
click at [140, 54] on span at bounding box center [141, 52] width 9 height 10
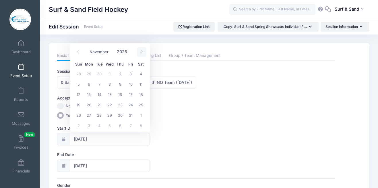
click at [140, 54] on span at bounding box center [141, 52] width 9 height 10
select select "11"
click at [140, 54] on span at bounding box center [141, 52] width 9 height 10
type input "2026"
click at [140, 54] on span at bounding box center [141, 52] width 9 height 10
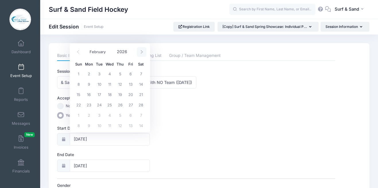
click at [140, 54] on span at bounding box center [141, 52] width 9 height 10
select select "5"
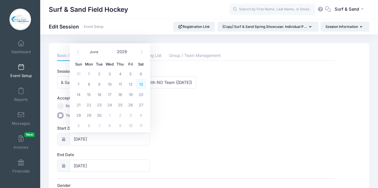
click at [140, 84] on span "13" at bounding box center [141, 84] width 10 height 10
type input "06/13/2026"
type input "06/14/2026"
type input "2026"
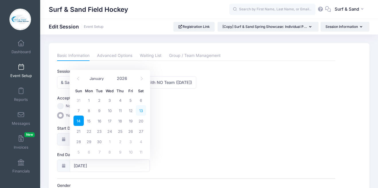
click at [142, 109] on span "13" at bounding box center [141, 110] width 10 height 10
type input "06/13/2026"
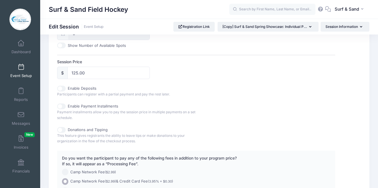
scroll to position [316, 0]
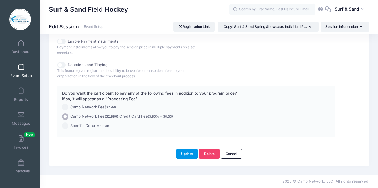
click at [185, 153] on button "Update" at bounding box center [187, 154] width 22 height 10
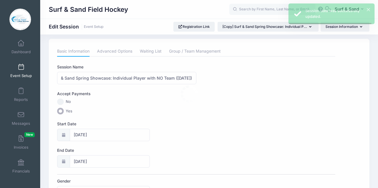
scroll to position [0, 0]
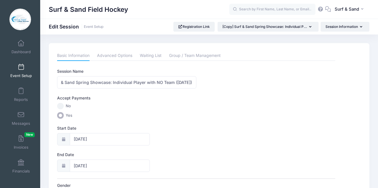
click at [22, 71] on link "Event Setup" at bounding box center [20, 71] width 27 height 20
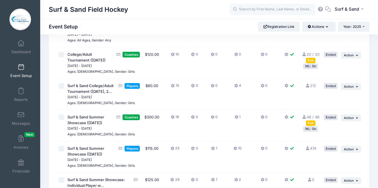
scroll to position [1180, 0]
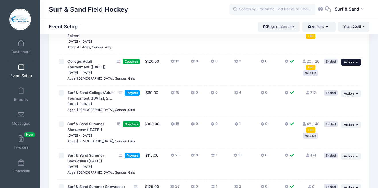
click at [357, 64] on icon "button" at bounding box center [357, 62] width 3 height 3
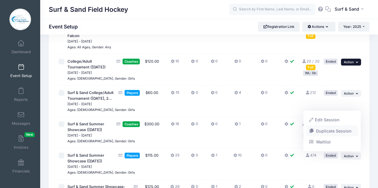
click at [338, 132] on link "Duplicate Session" at bounding box center [333, 130] width 52 height 11
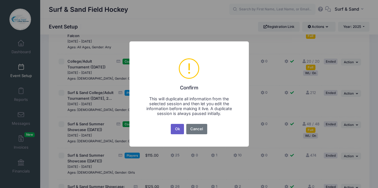
click at [176, 131] on button "Ok" at bounding box center [177, 129] width 13 height 10
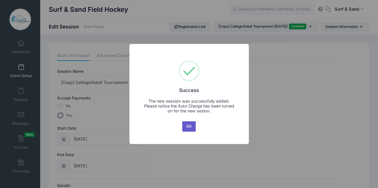
click at [188, 128] on button "OK" at bounding box center [189, 126] width 14 height 10
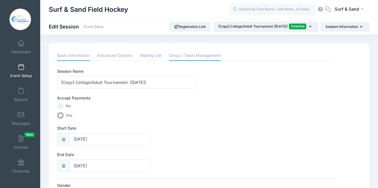
click at [191, 55] on link "Group / Team Management" at bounding box center [195, 56] width 52 height 10
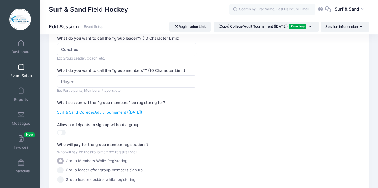
scroll to position [130, 0]
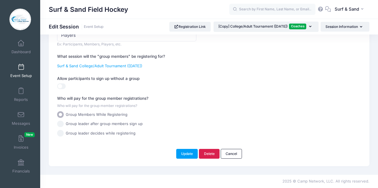
click at [211, 152] on link "Delete" at bounding box center [209, 154] width 21 height 10
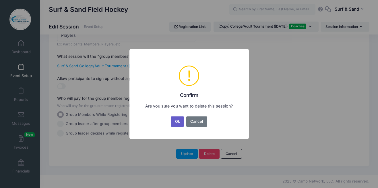
click at [178, 122] on button "Ok" at bounding box center [177, 121] width 13 height 10
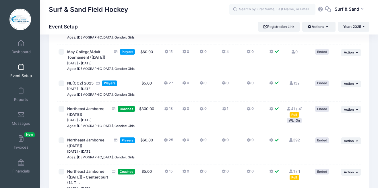
scroll to position [719, 0]
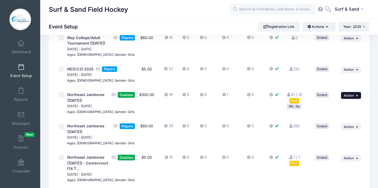
click at [357, 97] on icon "button" at bounding box center [357, 95] width 3 height 3
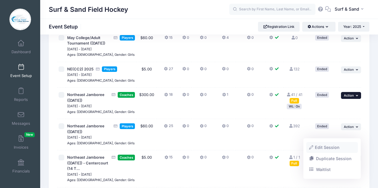
click at [329, 149] on link "Edit Session" at bounding box center [333, 147] width 52 height 11
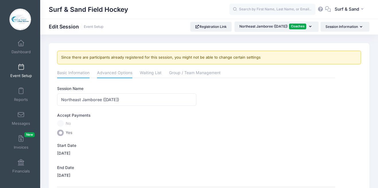
click at [120, 74] on link "Advanced Options" at bounding box center [114, 73] width 35 height 10
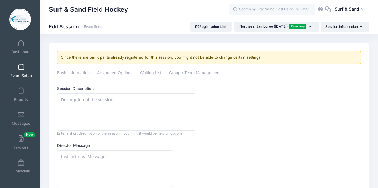
click at [213, 74] on link "Group / Team Management" at bounding box center [195, 73] width 52 height 10
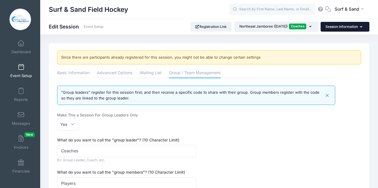
click at [346, 28] on button "Session Information" at bounding box center [345, 27] width 49 height 10
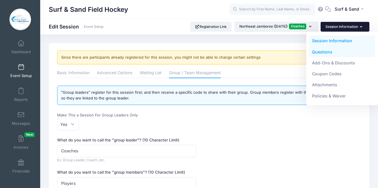
click at [328, 52] on link "Questions" at bounding box center [342, 51] width 66 height 11
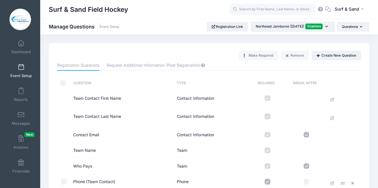
click at [296, 21] on div "Surf & Sand Field Hockey Manage Questions Event Setup Registration Link Coaches" at bounding box center [209, 27] width 338 height 16
click at [21, 70] on span at bounding box center [21, 67] width 0 height 6
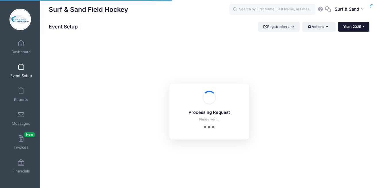
click at [364, 27] on button "Year: 2025" at bounding box center [353, 27] width 31 height 10
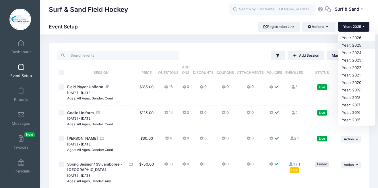
click at [358, 45] on link "Year: 2025" at bounding box center [356, 44] width 37 height 7
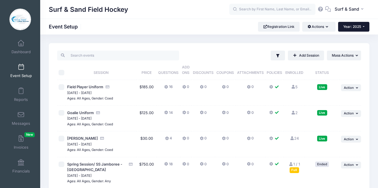
click at [361, 28] on button "Year: 2025" at bounding box center [353, 27] width 31 height 10
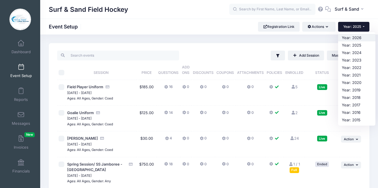
click at [354, 41] on link "Year: 2026" at bounding box center [356, 37] width 37 height 7
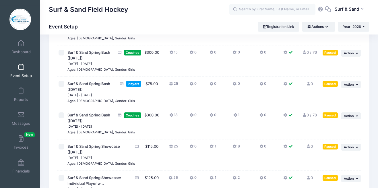
scroll to position [106, 0]
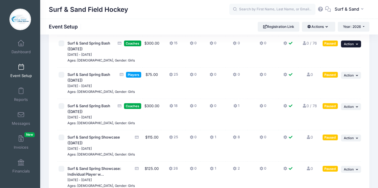
click at [353, 46] on span "Action" at bounding box center [349, 44] width 10 height 4
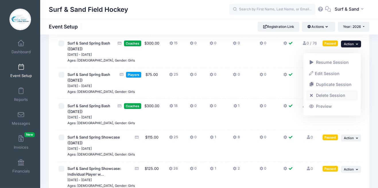
click at [333, 95] on link "Delete Session" at bounding box center [333, 95] width 52 height 11
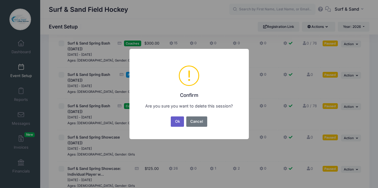
click at [177, 124] on button "Ok" at bounding box center [177, 121] width 13 height 10
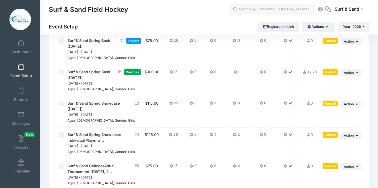
scroll to position [114, 0]
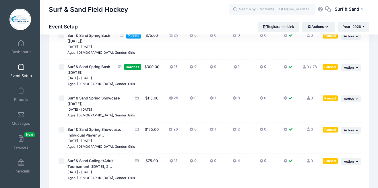
click at [363, 76] on div "Filter Filter Options Show: Active Live Completed Add Session ... Mass Actions" at bounding box center [209, 101] width 321 height 344
click at [357, 69] on icon "button" at bounding box center [357, 67] width 3 height 3
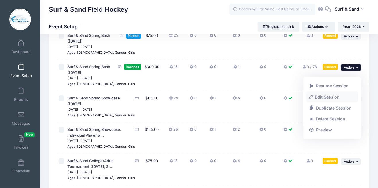
click at [323, 99] on link "Edit Session" at bounding box center [333, 96] width 52 height 11
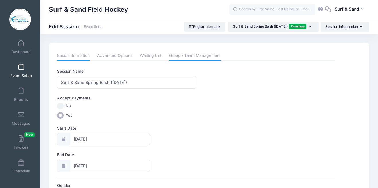
click at [203, 56] on link "Group / Team Management" at bounding box center [195, 56] width 52 height 10
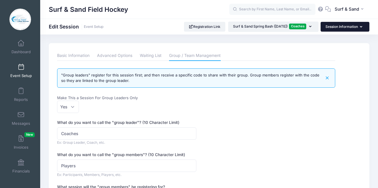
click at [341, 29] on button "Session Information" at bounding box center [345, 27] width 49 height 10
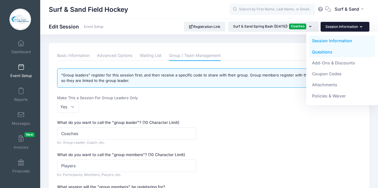
click at [328, 51] on link "Questions" at bounding box center [342, 51] width 66 height 11
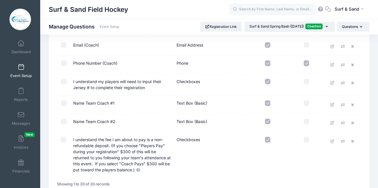
scroll to position [272, 0]
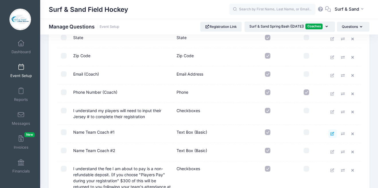
click at [335, 134] on icon at bounding box center [333, 134] width 5 height 4
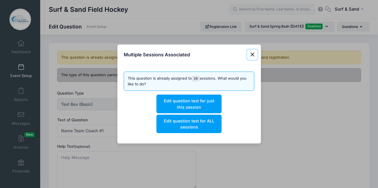
click at [252, 55] on button "Close" at bounding box center [252, 54] width 10 height 10
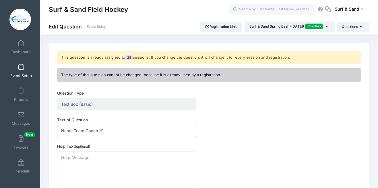
click at [115, 128] on input "Name Team Coach #1" at bounding box center [126, 131] width 139 height 12
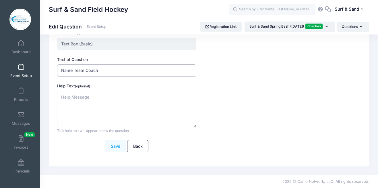
type input "Name Team Coach"
click at [114, 144] on button "Save" at bounding box center [115, 146] width 21 height 12
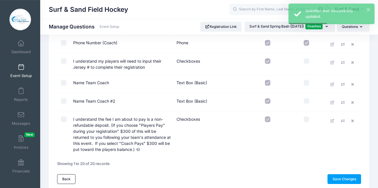
scroll to position [302, 0]
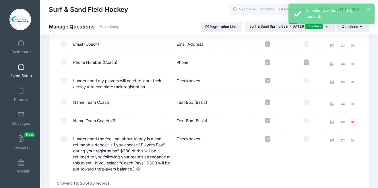
click at [354, 123] on icon at bounding box center [354, 122] width 5 height 4
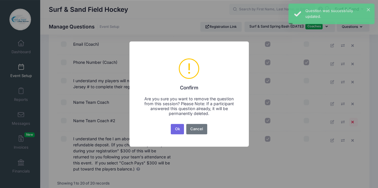
scroll to position [0, 0]
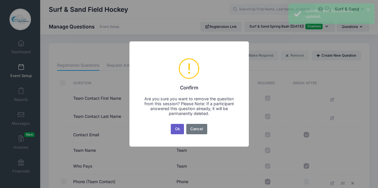
click at [178, 129] on button "Ok" at bounding box center [177, 129] width 13 height 10
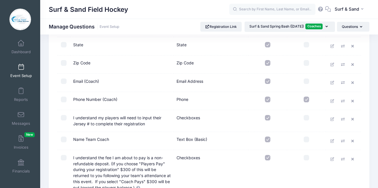
scroll to position [265, 0]
click at [331, 141] on icon at bounding box center [333, 141] width 5 height 4
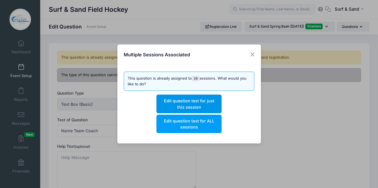
click at [208, 107] on button "Edit question text for just this session" at bounding box center [189, 104] width 65 height 18
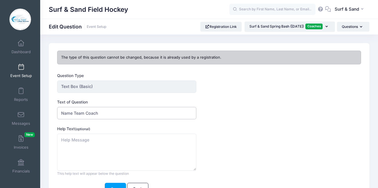
click at [75, 112] on input "Name Team Coach" at bounding box center [126, 113] width 139 height 12
click at [102, 113] on input "Name (Team Coach" at bounding box center [126, 113] width 139 height 12
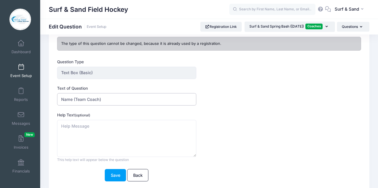
scroll to position [28, 0]
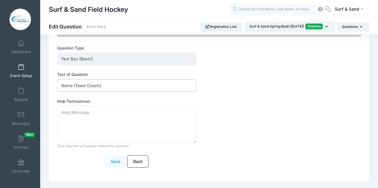
type input "Name (Team Coach)"
click at [118, 163] on button "Save" at bounding box center [115, 161] width 21 height 12
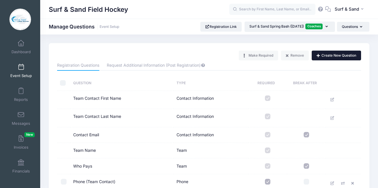
click at [346, 58] on button "Create New Question" at bounding box center [336, 56] width 49 height 10
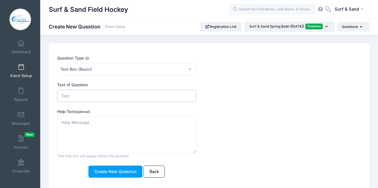
click at [85, 95] on input "Text of Question" at bounding box center [126, 96] width 139 height 12
type input "Email (Team Contact)"
click at [133, 70] on span "Text Box (Basic)" at bounding box center [126, 69] width 139 height 12
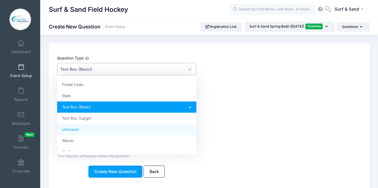
scroll to position [152, 0]
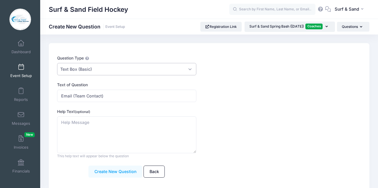
click at [116, 173] on button "Create New Question" at bounding box center [115, 172] width 54 height 12
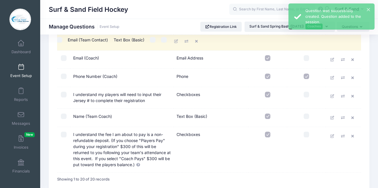
scroll to position [303, 0]
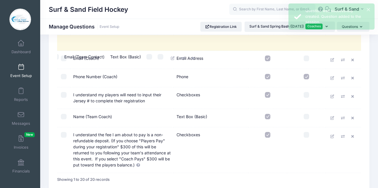
drag, startPoint x: 136, startPoint y: 139, endPoint x: 129, endPoint y: 59, distance: 80.5
click at [129, 59] on tr "Email (Team Contact) Text Box (Basic)" at bounding box center [202, 58] width 304 height 18
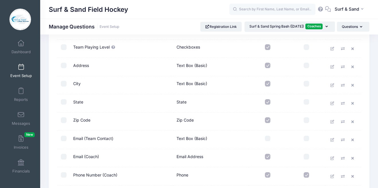
scroll to position [197, 0]
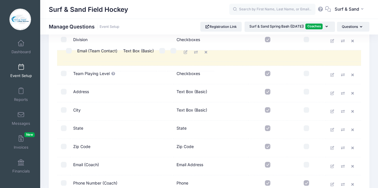
drag, startPoint x: 106, startPoint y: 148, endPoint x: 112, endPoint y: 50, distance: 98.2
click at [112, 50] on td "Email (Team Contact)" at bounding box center [97, 57] width 46 height 28
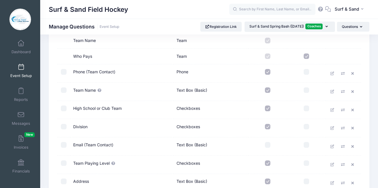
scroll to position [109, 0]
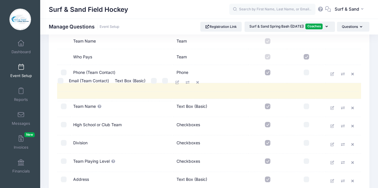
drag, startPoint x: 103, startPoint y: 147, endPoint x: 101, endPoint y: 83, distance: 64.1
click at [101, 83] on td "Email (Team Contact)" at bounding box center [89, 87] width 46 height 28
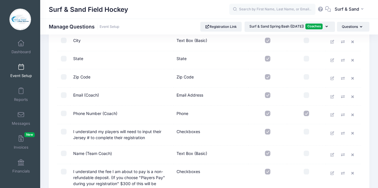
scroll to position [269, 0]
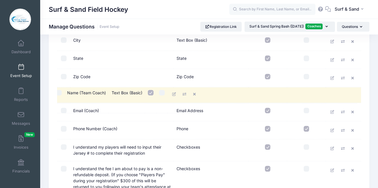
drag, startPoint x: 122, startPoint y: 153, endPoint x: 118, endPoint y: 93, distance: 60.2
click at [118, 93] on tr "Name (Team Coach) Text Box (Basic)" at bounding box center [205, 94] width 304 height 18
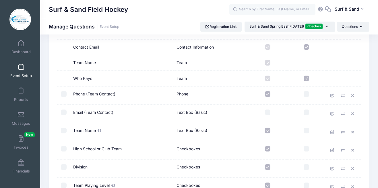
scroll to position [62, 0]
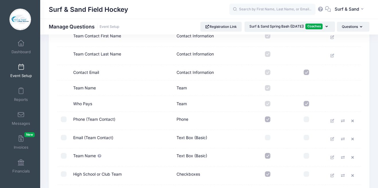
click at [270, 138] on input "checkbox" at bounding box center [268, 138] width 6 height 6
checkbox input "true"
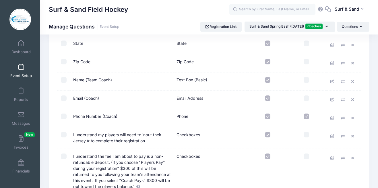
scroll to position [347, 0]
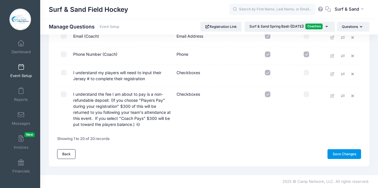
click at [344, 151] on link "Save Changes" at bounding box center [345, 154] width 34 height 10
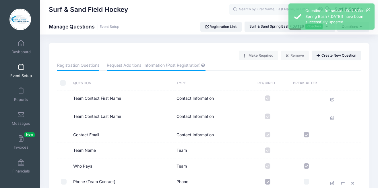
click at [171, 67] on link "Request Additional Information (Post Registration)" at bounding box center [156, 65] width 99 height 10
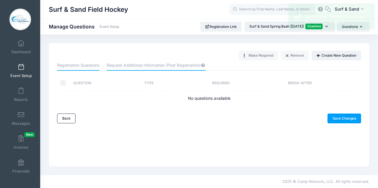
click at [80, 61] on link "Registration Questions" at bounding box center [78, 65] width 42 height 10
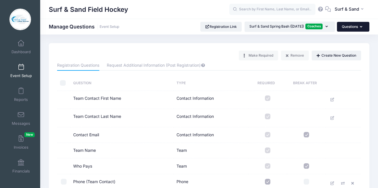
click at [359, 27] on button "Questions" at bounding box center [353, 27] width 32 height 10
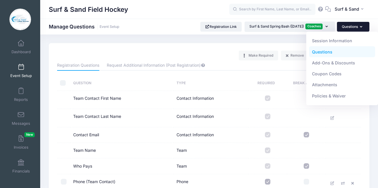
click at [359, 27] on button "Questions" at bounding box center [353, 27] width 32 height 10
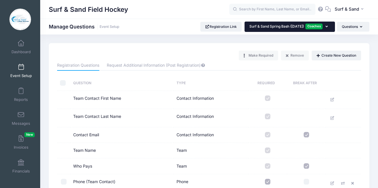
click at [328, 27] on button "Surf & Sand Spring Bash (March 28, 2026) Coaches" at bounding box center [290, 27] width 91 height 10
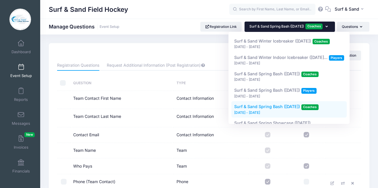
click at [328, 27] on button "Surf & Sand Spring Bash (March 28, 2026) Coaches" at bounding box center [290, 27] width 91 height 10
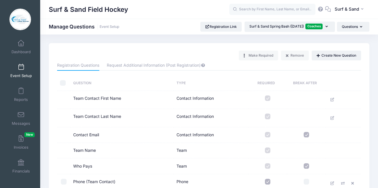
click at [17, 67] on link "Event Setup" at bounding box center [20, 71] width 27 height 20
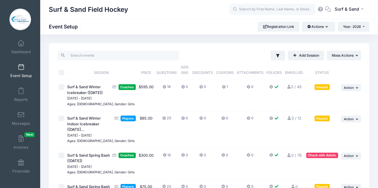
scroll to position [54, 0]
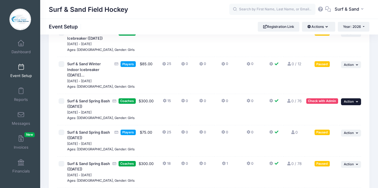
click at [357, 105] on button "... Action" at bounding box center [351, 101] width 20 height 7
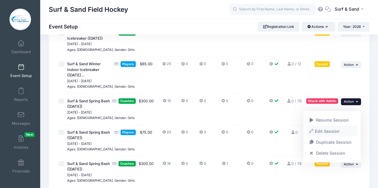
click at [338, 132] on link "Edit Session" at bounding box center [333, 131] width 52 height 11
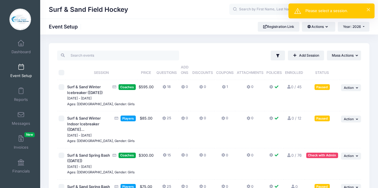
click at [342, 13] on div "Please select a session." at bounding box center [338, 11] width 65 height 6
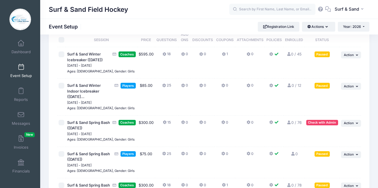
scroll to position [62, 0]
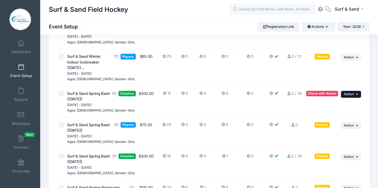
click at [355, 98] on button "... Action" at bounding box center [351, 94] width 20 height 7
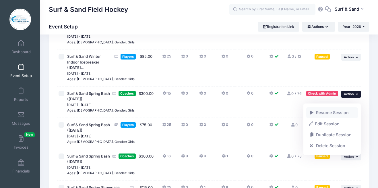
click at [340, 114] on link "Resume Session" at bounding box center [333, 112] width 52 height 11
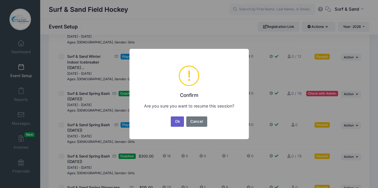
click at [178, 124] on button "Ok" at bounding box center [177, 121] width 13 height 10
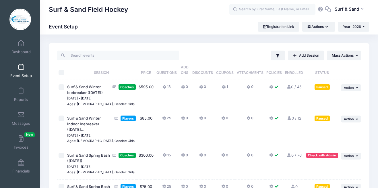
scroll to position [39, 0]
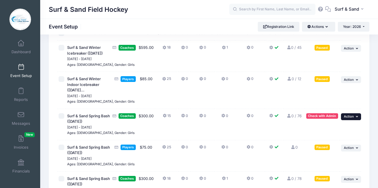
click at [353, 118] on span "Action" at bounding box center [349, 116] width 10 height 4
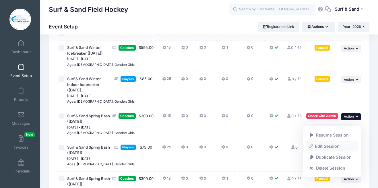
click at [326, 149] on link "Edit Session" at bounding box center [333, 146] width 52 height 11
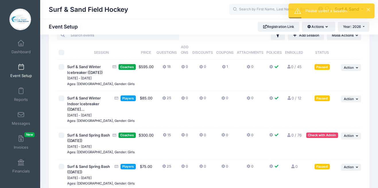
scroll to position [52, 0]
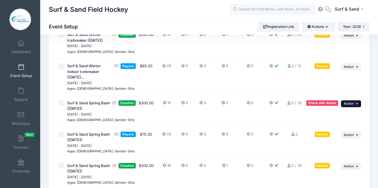
click at [356, 107] on button "... Action" at bounding box center [351, 103] width 20 height 7
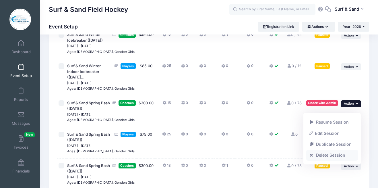
click at [331, 155] on link "Delete Session" at bounding box center [333, 155] width 52 height 11
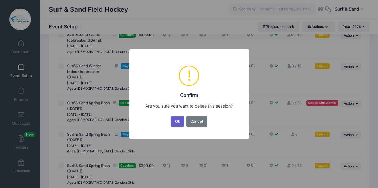
click at [174, 120] on button "Ok" at bounding box center [177, 121] width 13 height 10
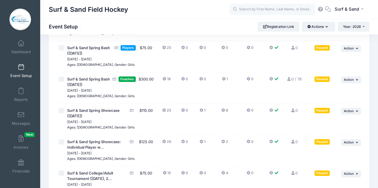
scroll to position [145, 0]
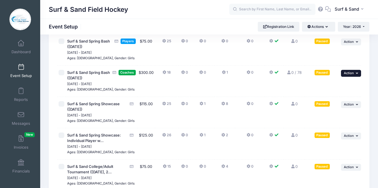
click at [355, 77] on button "... Action" at bounding box center [351, 73] width 20 height 7
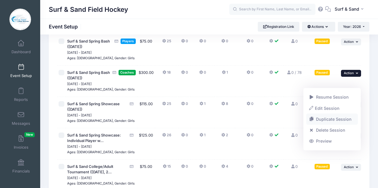
click at [324, 121] on link "Duplicate Session" at bounding box center [333, 119] width 52 height 11
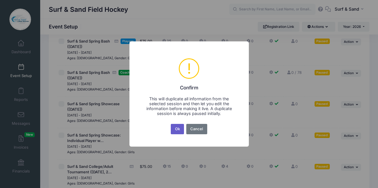
click at [173, 128] on button "Ok" at bounding box center [177, 129] width 13 height 10
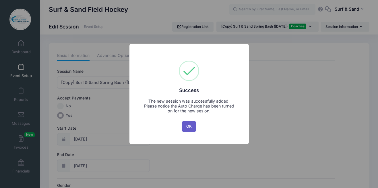
click at [193, 126] on button "OK" at bounding box center [189, 126] width 14 height 10
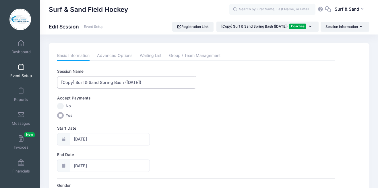
click at [86, 81] on input "[Copy] Surf & Sand Spring Bash (March 28, 2026)" at bounding box center [126, 82] width 139 height 12
drag, startPoint x: 76, startPoint y: 82, endPoint x: 58, endPoint y: 82, distance: 18.7
click at [58, 82] on input "[Copy] Surf & Sand Spring Bash (March 28, 2026)" at bounding box center [126, 82] width 139 height 12
click at [92, 83] on input "Surf & Sand Spring Bash ([DATE])" at bounding box center [126, 82] width 139 height 12
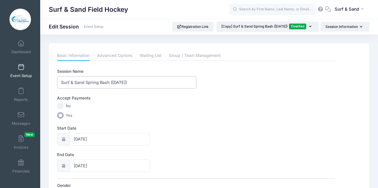
click at [103, 82] on input "Surf & Sand Spring Bash ([DATE])" at bounding box center [126, 82] width 139 height 12
click at [132, 82] on input "Surf & Sand Spring Showcase (March 28, 2026)" at bounding box center [126, 82] width 139 height 12
click at [138, 82] on input "Surf & Sand Spring Showcase (June 28, 2026)" at bounding box center [126, 82] width 139 height 12
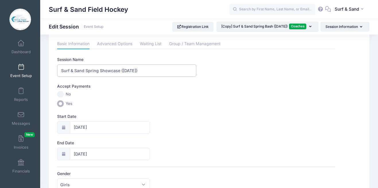
scroll to position [21, 0]
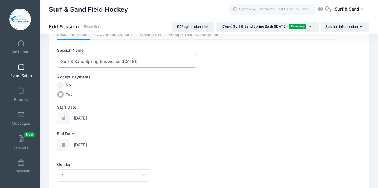
type input "Surf & Sand Spring Showcase ([DATE])"
click at [119, 117] on input "03/28/2026" at bounding box center [110, 118] width 80 height 12
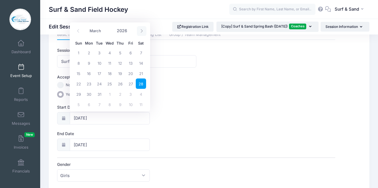
click at [143, 29] on span at bounding box center [141, 31] width 9 height 10
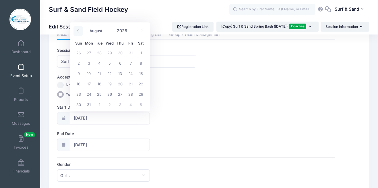
click at [75, 31] on span at bounding box center [78, 31] width 9 height 10
click at [79, 33] on span at bounding box center [78, 31] width 9 height 10
select select "5"
click at [142, 62] on span "13" at bounding box center [141, 63] width 10 height 10
type input "06/13/2026"
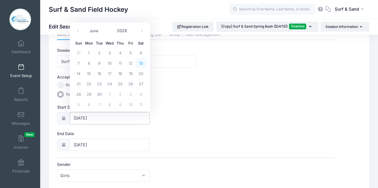
type input "06/14/2026"
select select "5"
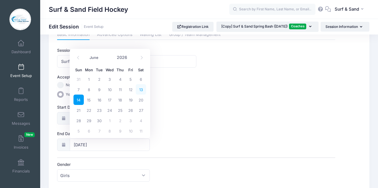
click at [144, 91] on span "13" at bounding box center [141, 89] width 10 height 10
type input "06/13/2026"
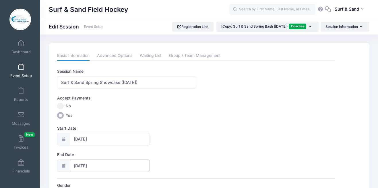
scroll to position [316, 0]
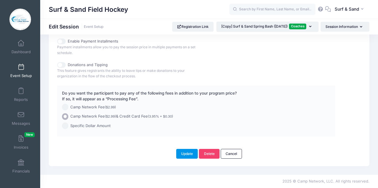
click at [189, 157] on button "Update" at bounding box center [187, 154] width 22 height 10
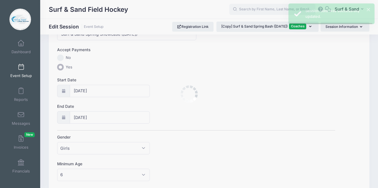
scroll to position [0, 0]
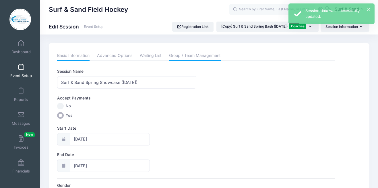
click at [210, 57] on link "Group / Team Management" at bounding box center [195, 56] width 52 height 10
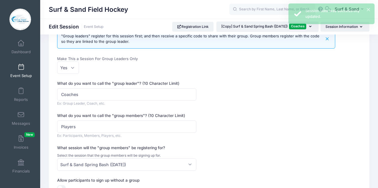
scroll to position [83, 0]
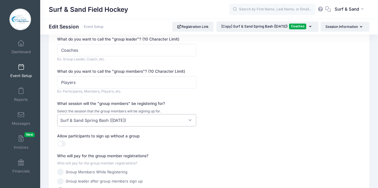
click at [171, 120] on span "Surf & Sand Spring Bash (March 28, 2026)" at bounding box center [126, 120] width 139 height 12
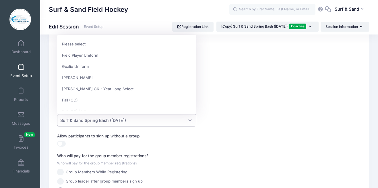
scroll to position [196, 0]
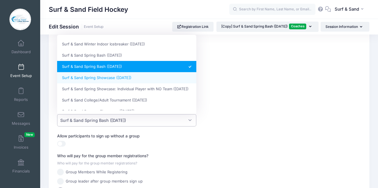
select select "c59146b0a9956741"
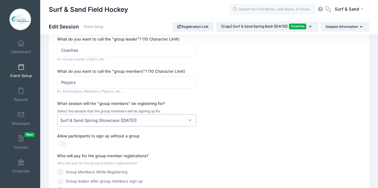
scroll to position [141, 0]
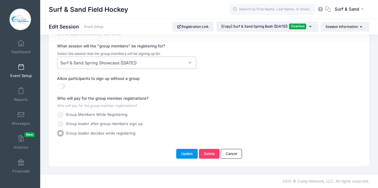
click at [189, 154] on button "Update" at bounding box center [187, 154] width 22 height 10
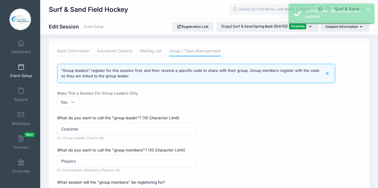
scroll to position [0, 0]
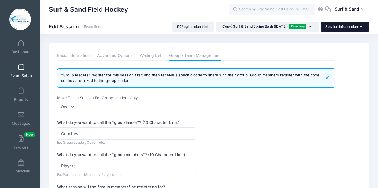
click at [351, 29] on button "Session Information" at bounding box center [345, 27] width 49 height 10
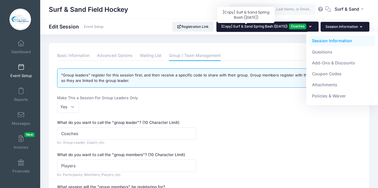
click at [275, 28] on span "[Copy] Surf & Sand Spring Bash (March 28, 2026)" at bounding box center [255, 26] width 66 height 4
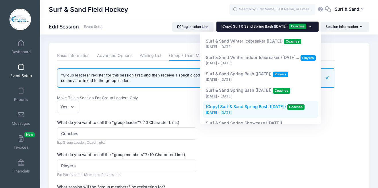
click at [261, 144] on div "What do you want to call the "group leader"? (10 Character Limit) Coaches Ex: G…" at bounding box center [196, 133] width 278 height 26
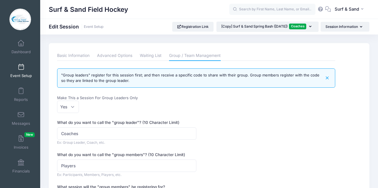
click at [21, 64] on link "Event Setup" at bounding box center [20, 71] width 27 height 20
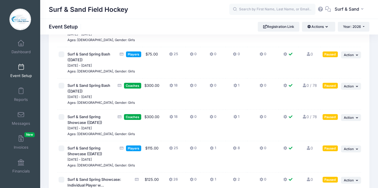
scroll to position [95, 0]
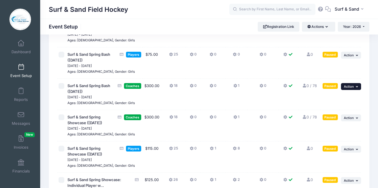
click at [355, 90] on button "... Action" at bounding box center [351, 86] width 20 height 7
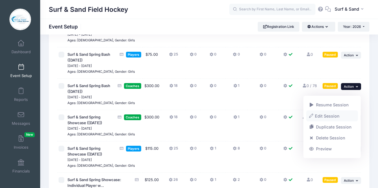
click at [333, 115] on link "Edit Session" at bounding box center [333, 115] width 52 height 11
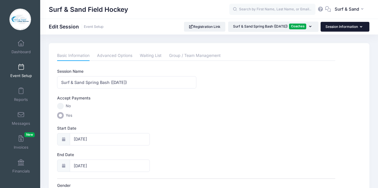
click at [353, 24] on button "Session Information" at bounding box center [345, 27] width 49 height 10
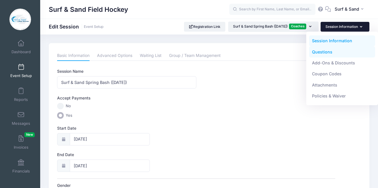
click at [324, 53] on link "Questions" at bounding box center [342, 51] width 66 height 11
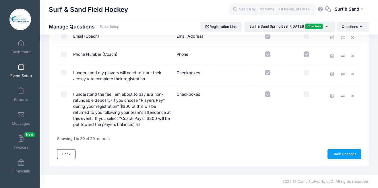
scroll to position [335, 0]
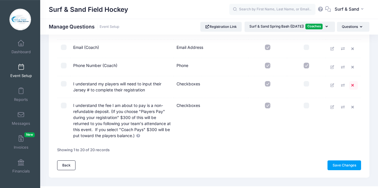
click at [353, 85] on icon at bounding box center [354, 85] width 5 height 4
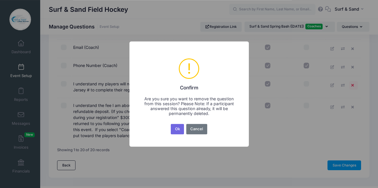
scroll to position [0, 0]
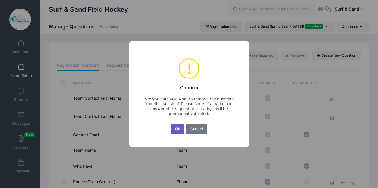
click at [180, 129] on button "Ok" at bounding box center [177, 129] width 13 height 10
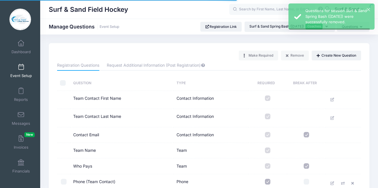
scroll to position [325, 0]
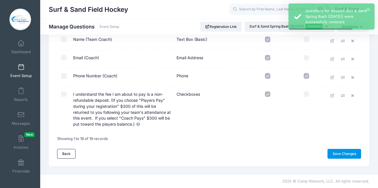
click at [347, 151] on link "Save Changes" at bounding box center [345, 154] width 34 height 10
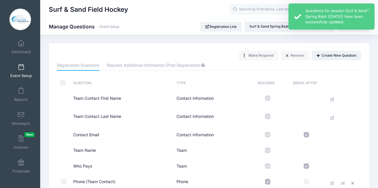
click at [370, 9] on button "×" at bounding box center [368, 9] width 3 height 3
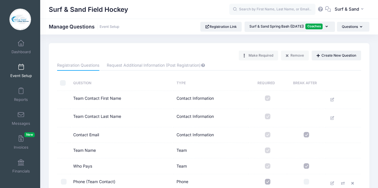
click at [21, 70] on span at bounding box center [21, 67] width 0 height 6
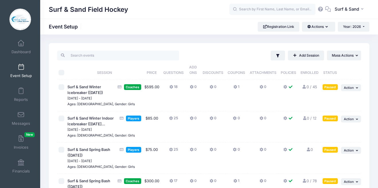
scroll to position [99, 0]
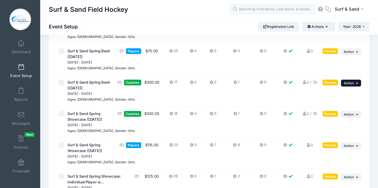
click at [355, 86] on button "... Action" at bounding box center [351, 83] width 20 height 7
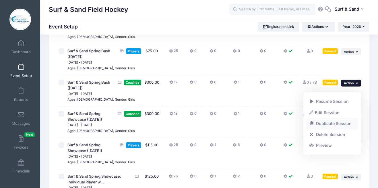
click at [335, 125] on link "Duplicate Session" at bounding box center [333, 123] width 52 height 11
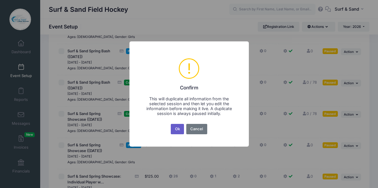
click at [172, 131] on button "Ok" at bounding box center [177, 129] width 13 height 10
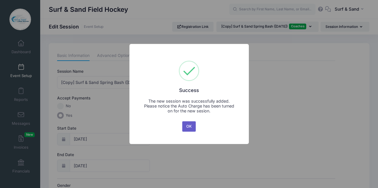
click at [191, 127] on button "OK" at bounding box center [189, 126] width 14 height 10
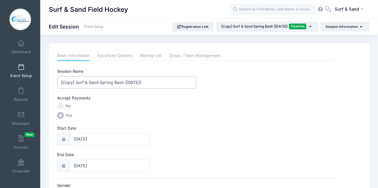
click at [100, 81] on input "[Copy] Surf & Sand Spring Bash ([DATE])" at bounding box center [126, 82] width 139 height 12
drag, startPoint x: 124, startPoint y: 83, endPoint x: 51, endPoint y: 79, distance: 73.4
click at [57, 79] on input "[Copy] Surf & Sand Spring Bash ([DATE])" at bounding box center [126, 82] width 139 height 12
click at [108, 83] on input "Northeast Jamboree (March 28, 2026)" at bounding box center [126, 82] width 139 height 12
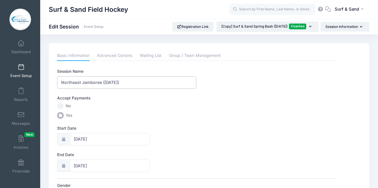
click at [118, 82] on input "Northeast Jamboree (May 28, 2026)" at bounding box center [126, 82] width 139 height 12
type input "Northeast Jamboree ([DATE])"
click at [108, 143] on input "03/28/2026" at bounding box center [110, 139] width 80 height 12
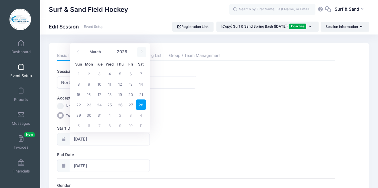
click at [142, 55] on span at bounding box center [141, 52] width 9 height 10
click at [78, 51] on icon at bounding box center [78, 52] width 4 height 4
select select "4"
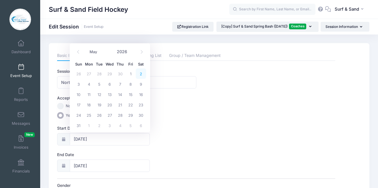
click at [142, 75] on span "2" at bounding box center [141, 73] width 10 height 10
type input "05/02/2026"
type input "05/03/2026"
select select "4"
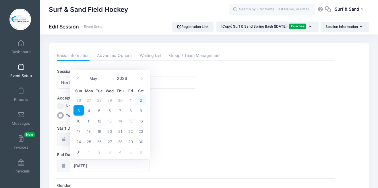
click at [141, 101] on span "2" at bounding box center [141, 100] width 10 height 10
type input "05/02/2026"
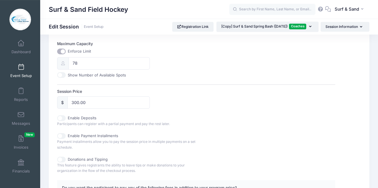
scroll to position [206, 0]
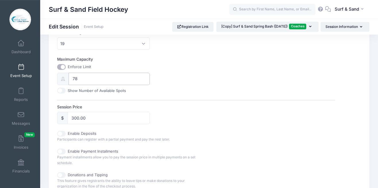
drag, startPoint x: 90, startPoint y: 77, endPoint x: 59, endPoint y: 79, distance: 30.8
click at [69, 79] on input "78" at bounding box center [109, 79] width 81 height 12
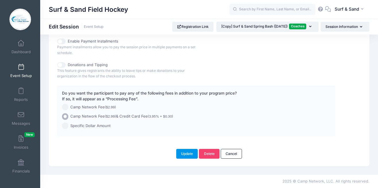
type input "55"
click at [190, 153] on button "Update" at bounding box center [187, 154] width 22 height 10
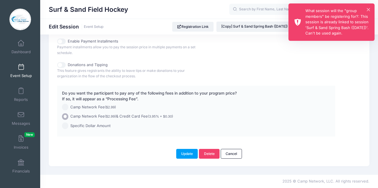
click at [370, 9] on div "× What session will the "group members" be registering for?: This session is al…" at bounding box center [332, 21] width 86 height 37
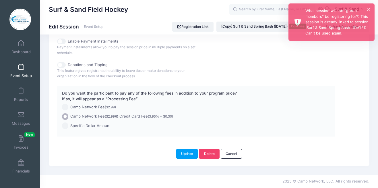
scroll to position [0, 0]
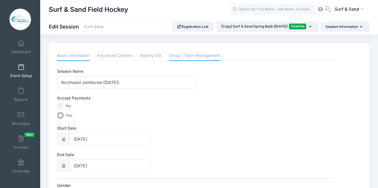
click at [203, 54] on link "Group / Team Management" at bounding box center [195, 56] width 52 height 10
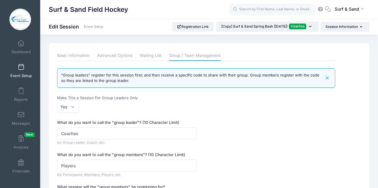
scroll to position [78, 0]
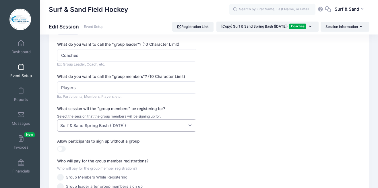
click at [126, 124] on span "Surf & Sand Spring Bash ([DATE])" at bounding box center [93, 125] width 66 height 6
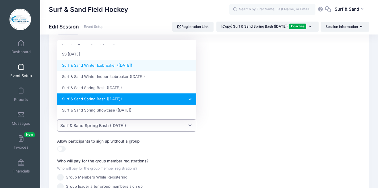
scroll to position [168, 0]
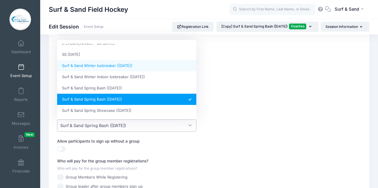
click at [226, 76] on div "What do you want to call the "group members"? (10 Character Limit) Players Ex: …" at bounding box center [196, 87] width 278 height 26
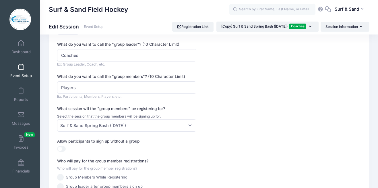
click at [16, 69] on link "Event Setup" at bounding box center [20, 71] width 27 height 20
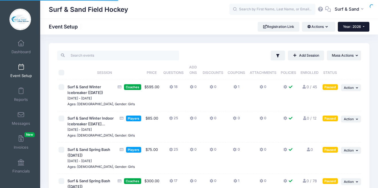
click at [350, 29] on button "Year: 2026" at bounding box center [354, 27] width 32 height 10
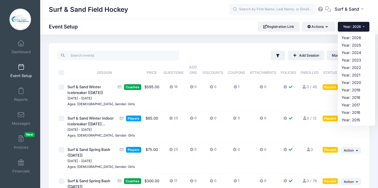
click at [265, 68] on th "Attachments" at bounding box center [262, 70] width 31 height 20
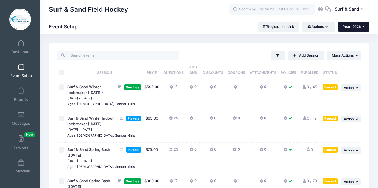
click at [359, 26] on span "Year: 2026" at bounding box center [352, 26] width 18 height 4
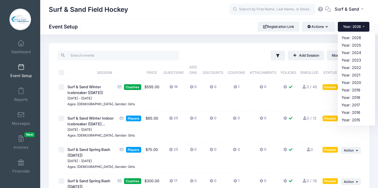
click at [254, 135] on td "0" at bounding box center [262, 126] width 31 height 31
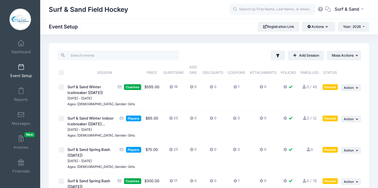
scroll to position [93, 0]
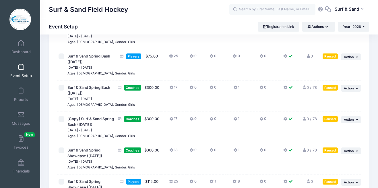
click at [371, 28] on div "Surf & Sand Field Hockey Event Setup Registration Link Actions Manage Registrat…" at bounding box center [209, 27] width 338 height 10
click at [358, 28] on span "Year: 2026" at bounding box center [352, 26] width 18 height 4
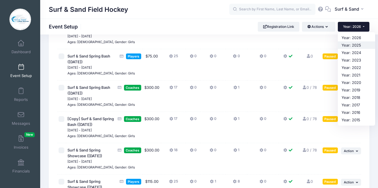
click at [352, 45] on link "Year: 2025" at bounding box center [356, 44] width 37 height 7
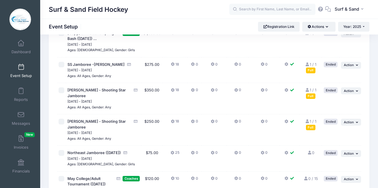
scroll to position [583, 0]
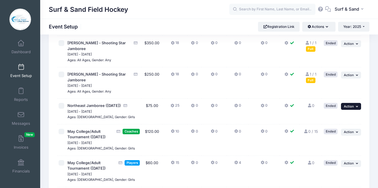
click at [350, 108] on span "Action" at bounding box center [349, 106] width 10 height 4
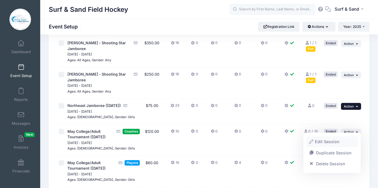
click at [328, 143] on link "Edit Session" at bounding box center [333, 141] width 52 height 11
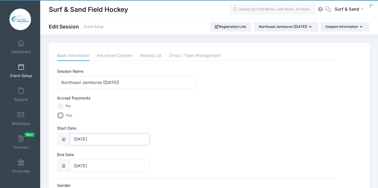
click at [94, 141] on input "[DATE]" at bounding box center [110, 139] width 80 height 12
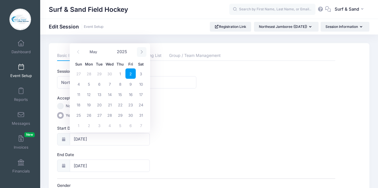
click at [143, 53] on icon at bounding box center [142, 52] width 4 height 4
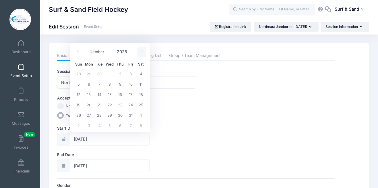
click at [143, 53] on icon at bounding box center [142, 52] width 4 height 4
select select "11"
click at [143, 53] on icon at bounding box center [142, 52] width 4 height 4
type input "2026"
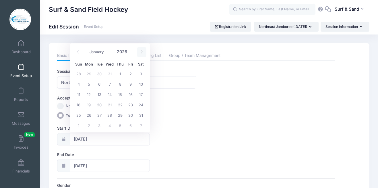
click at [143, 53] on icon at bounding box center [142, 52] width 4 height 4
select select "4"
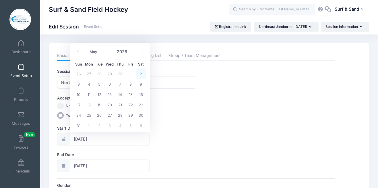
click at [141, 76] on span "2" at bounding box center [141, 73] width 10 height 10
type input "[DATE]"
type input "2026"
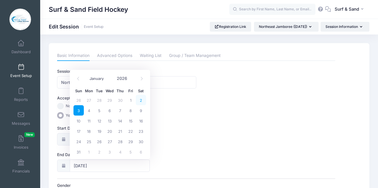
click at [145, 96] on span "2" at bounding box center [141, 100] width 10 height 10
type input "[DATE]"
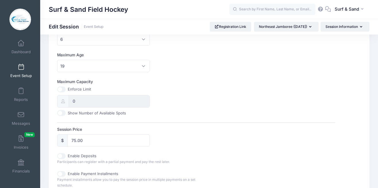
scroll to position [316, 0]
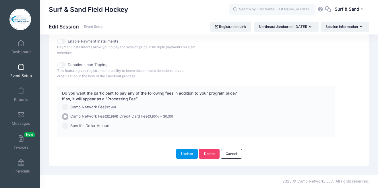
click at [188, 152] on button "Update" at bounding box center [187, 154] width 22 height 10
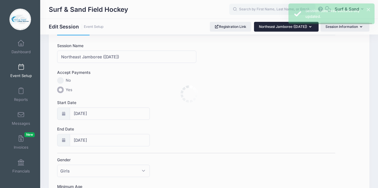
scroll to position [0, 0]
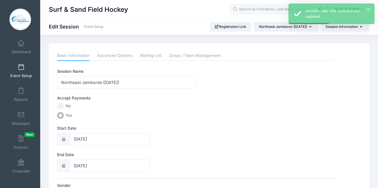
click at [21, 66] on span at bounding box center [21, 67] width 0 height 6
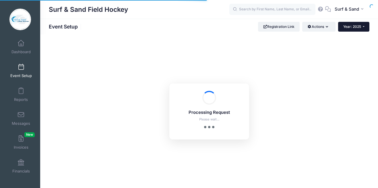
click at [357, 29] on button "Year: 2025" at bounding box center [353, 27] width 31 height 10
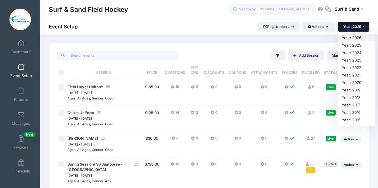
click at [353, 40] on link "Year: 2026" at bounding box center [356, 37] width 37 height 7
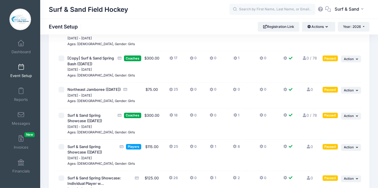
scroll to position [153, 0]
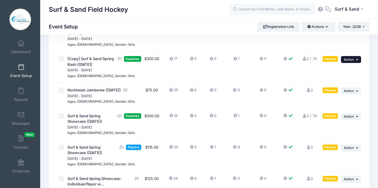
click at [358, 61] on icon "button" at bounding box center [357, 59] width 3 height 3
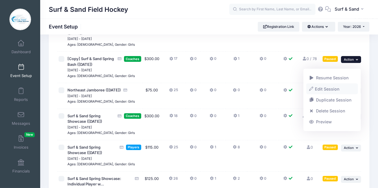
click at [331, 91] on link "Edit Session" at bounding box center [333, 88] width 52 height 11
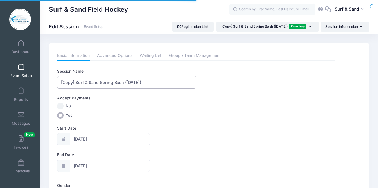
click at [99, 80] on input "[Copy] Surf & Sand Spring Bash ([DATE])" at bounding box center [126, 82] width 139 height 12
click at [98, 86] on input "[Copy] Surf & Sand Spring Bash ([DATE])" at bounding box center [126, 82] width 139 height 12
drag, startPoint x: 122, startPoint y: 82, endPoint x: 49, endPoint y: 78, distance: 73.4
click at [57, 78] on input "[Copy] Surf & Sand Spring Bash ([DATE])" at bounding box center [126, 82] width 139 height 12
click at [113, 82] on input "Northeast Jamboree ([DATE])" at bounding box center [126, 82] width 139 height 12
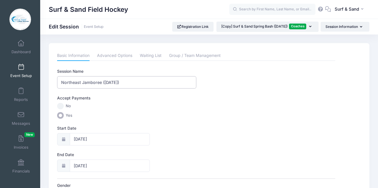
click at [113, 82] on input "Northeast Jamboree ([DATE])" at bounding box center [126, 82] width 139 height 12
click at [118, 82] on input "Northeast Jamboree (May 28, 2026)" at bounding box center [126, 82] width 139 height 12
type input "Northeast Jamboree ([DATE])"
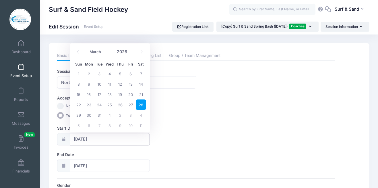
click at [101, 140] on input "03/28/2026" at bounding box center [110, 139] width 80 height 12
click at [142, 55] on span at bounding box center [141, 52] width 9 height 10
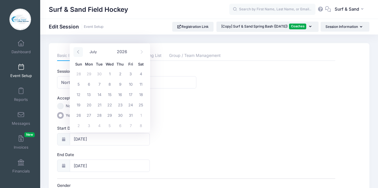
click at [75, 52] on span at bounding box center [78, 52] width 9 height 10
click at [81, 54] on span at bounding box center [78, 52] width 9 height 10
select select "4"
click at [141, 72] on span "2" at bounding box center [141, 73] width 10 height 10
type input "05/02/2026"
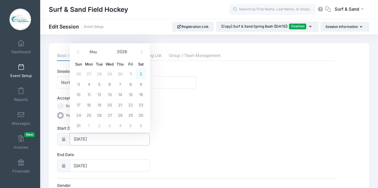
type input "05/03/2026"
select select "4"
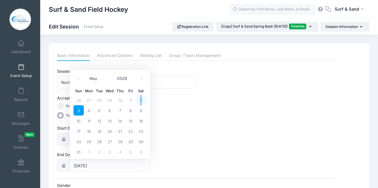
click at [141, 101] on span "2" at bounding box center [141, 100] width 10 height 10
type input "05/02/2026"
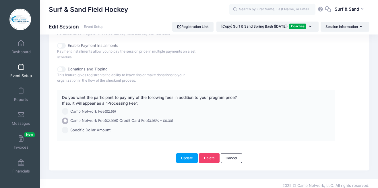
scroll to position [316, 0]
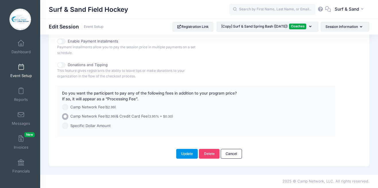
click at [191, 157] on button "Update" at bounding box center [187, 154] width 22 height 10
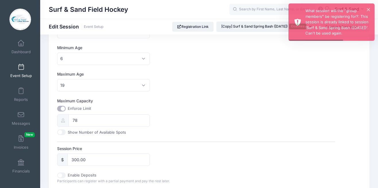
scroll to position [0, 0]
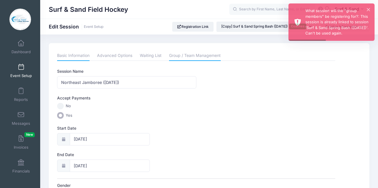
click at [188, 55] on link "Group / Team Management" at bounding box center [195, 56] width 52 height 10
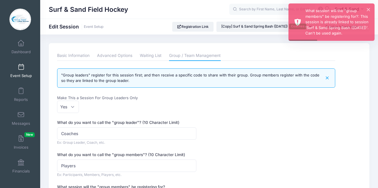
scroll to position [130, 0]
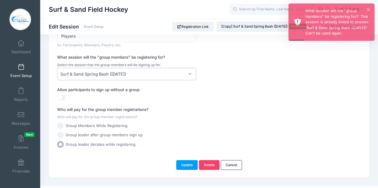
click at [177, 76] on span "Surf & Sand Spring Bash ([DATE])" at bounding box center [126, 74] width 139 height 12
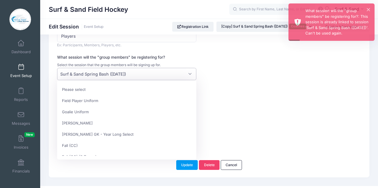
scroll to position [196, 0]
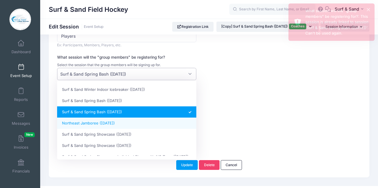
select select "f060fb36db8f8a2d"
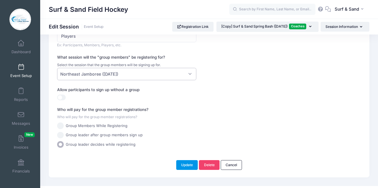
click at [193, 166] on button "Update" at bounding box center [187, 165] width 22 height 10
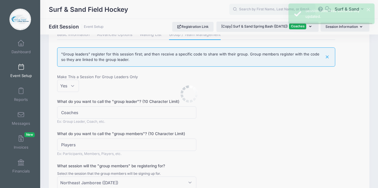
scroll to position [0, 0]
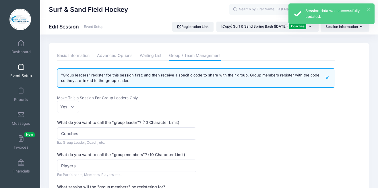
click at [370, 9] on button "×" at bounding box center [368, 9] width 3 height 3
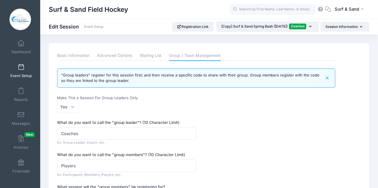
click at [21, 68] on span at bounding box center [21, 67] width 0 height 6
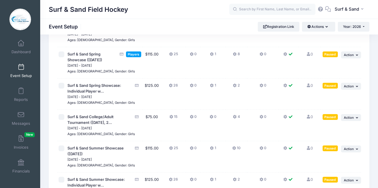
scroll to position [207, 0]
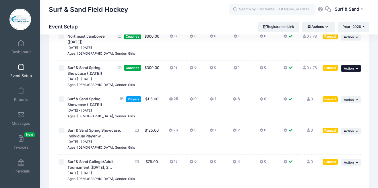
click at [348, 72] on button "... Action" at bounding box center [351, 68] width 20 height 7
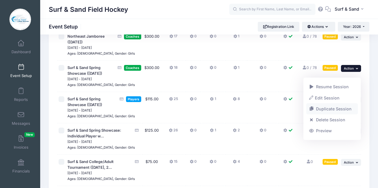
click at [324, 107] on link "Duplicate Session" at bounding box center [333, 108] width 52 height 11
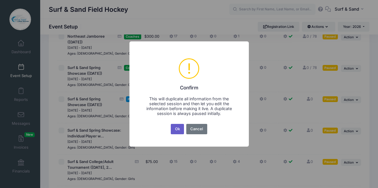
click at [183, 131] on button "Ok" at bounding box center [177, 129] width 13 height 10
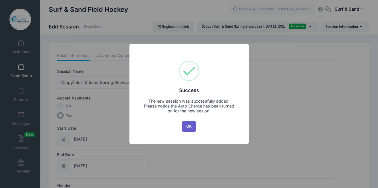
click at [190, 128] on button "OK" at bounding box center [189, 126] width 14 height 10
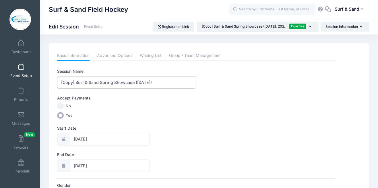
click at [75, 83] on input "[Copy] Surf & Sand Spring Showcase ([DATE])" at bounding box center [126, 82] width 139 height 12
drag, startPoint x: 75, startPoint y: 83, endPoint x: 50, endPoint y: 83, distance: 24.4
click at [57, 83] on input "[Copy] Surf & Sand Spring Showcase ([DATE])" at bounding box center [126, 82] width 139 height 12
click at [94, 84] on input "Surf & Sand Spring Showcase ([DATE])" at bounding box center [126, 82] width 139 height 12
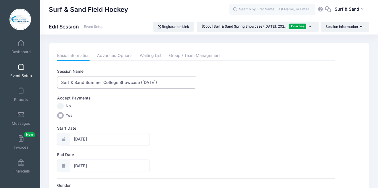
click at [150, 82] on input "Surf & Sand Summer College Showcase ([DATE])" at bounding box center [126, 82] width 139 height 12
click at [155, 83] on input "Surf & Sand Summer College Showcase ([DATE])" at bounding box center [126, 82] width 139 height 12
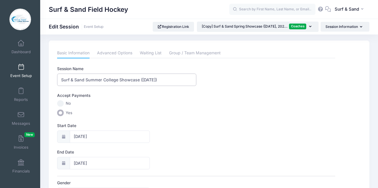
type input "Surf & Sand Summer College Showcase ([DATE])"
click at [122, 136] on input "[DATE]" at bounding box center [110, 136] width 80 height 12
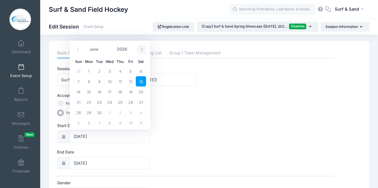
click at [143, 52] on span at bounding box center [141, 50] width 9 height 10
select select "6"
click at [143, 91] on span "18" at bounding box center [141, 91] width 10 height 10
type input "[DATE]"
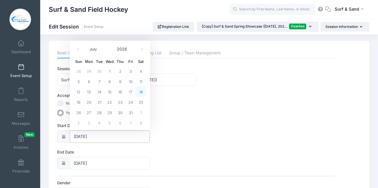
select select "6"
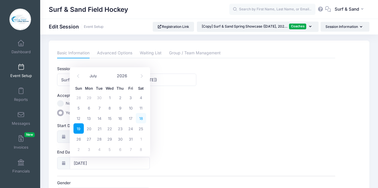
click at [142, 120] on span "18" at bounding box center [141, 118] width 10 height 10
type input "[DATE]"
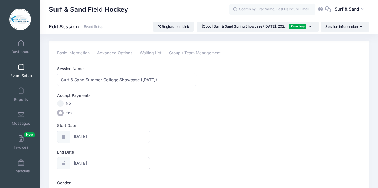
scroll to position [316, 0]
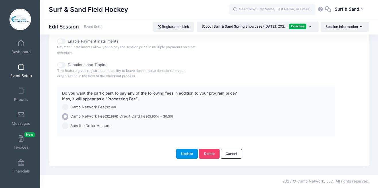
click at [192, 154] on button "Update" at bounding box center [187, 154] width 22 height 10
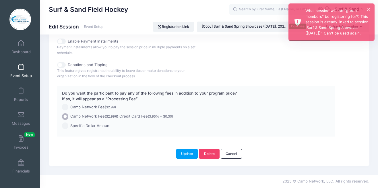
scroll to position [0, 0]
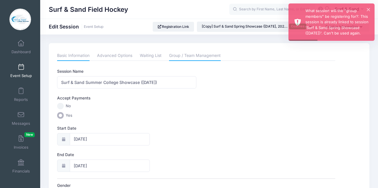
click at [213, 54] on link "Group / Team Management" at bounding box center [195, 56] width 52 height 10
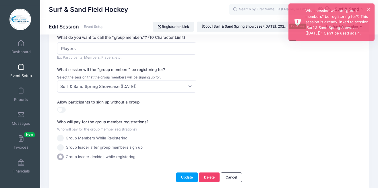
scroll to position [83, 0]
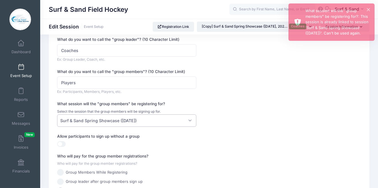
click at [172, 122] on span "Surf & Sand Spring Showcase ([DATE])" at bounding box center [126, 120] width 139 height 12
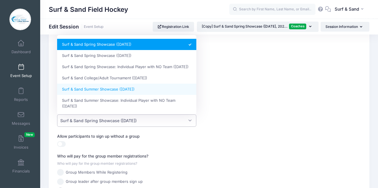
scroll to position [255, 0]
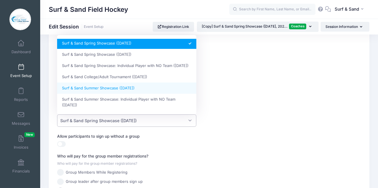
select select "27ef1b96f874c0a6"
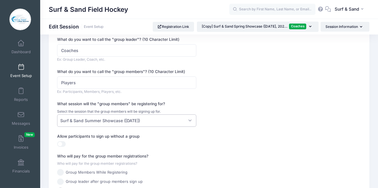
scroll to position [141, 0]
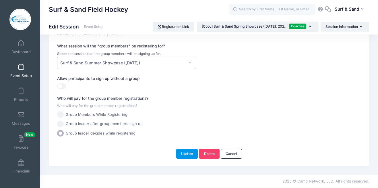
click at [187, 154] on button "Update" at bounding box center [187, 154] width 22 height 10
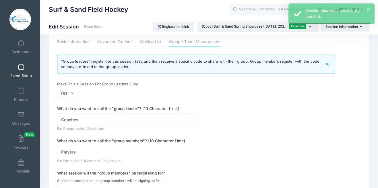
scroll to position [0, 0]
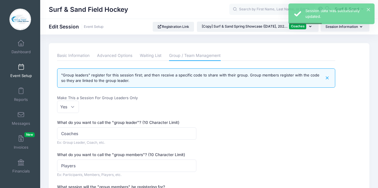
click at [24, 72] on link "Event Setup" at bounding box center [20, 71] width 27 height 20
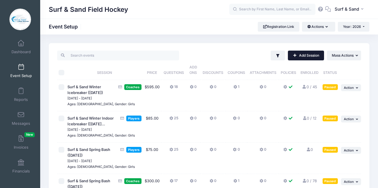
click at [312, 57] on link "Add Session" at bounding box center [306, 56] width 36 height 10
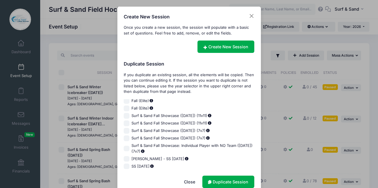
scroll to position [409, 0]
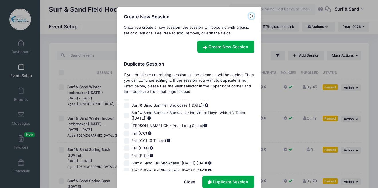
click at [251, 16] on button "Close" at bounding box center [252, 16] width 6 height 6
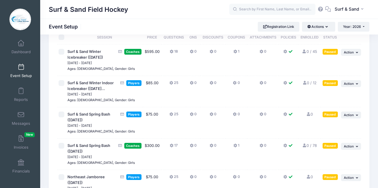
scroll to position [79, 0]
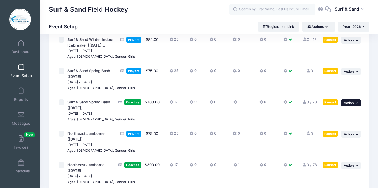
click at [357, 105] on icon "button" at bounding box center [357, 102] width 3 height 3
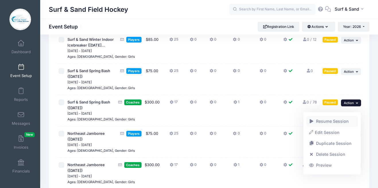
click at [333, 122] on link "Resume Session" at bounding box center [333, 121] width 52 height 11
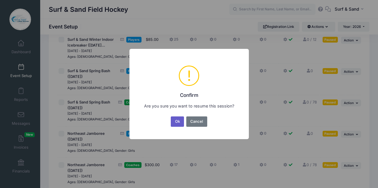
click at [178, 120] on button "Ok" at bounding box center [177, 121] width 13 height 10
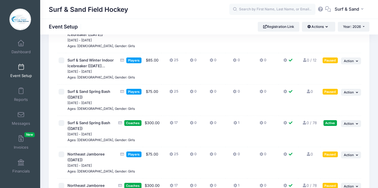
scroll to position [88, 0]
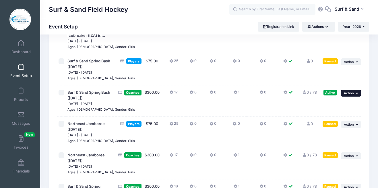
click at [353, 95] on span "Action" at bounding box center [349, 93] width 10 height 4
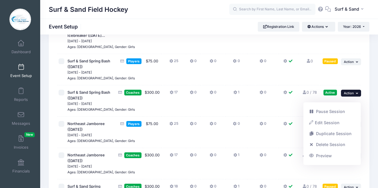
click at [284, 83] on td at bounding box center [289, 69] width 20 height 31
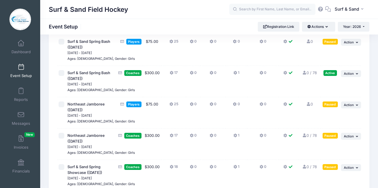
scroll to position [143, 0]
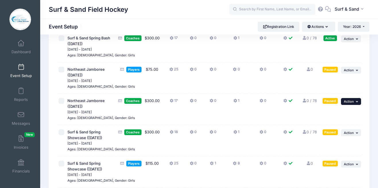
click at [355, 105] on button "... Action" at bounding box center [351, 101] width 20 height 7
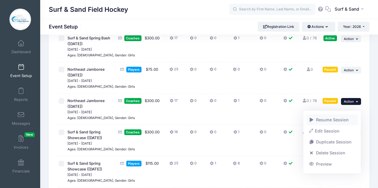
click at [331, 122] on link "Resume Session" at bounding box center [333, 119] width 52 height 11
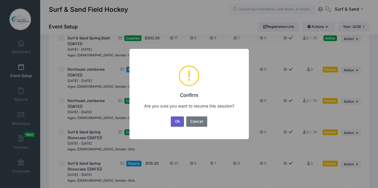
click at [177, 122] on button "Ok" at bounding box center [177, 121] width 13 height 10
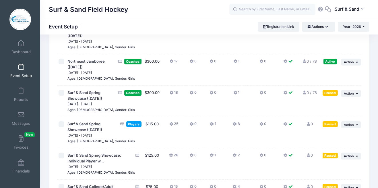
scroll to position [177, 0]
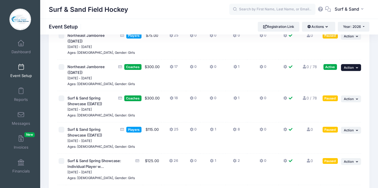
click at [349, 71] on button "... Action" at bounding box center [351, 67] width 20 height 7
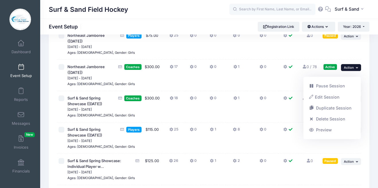
click at [268, 89] on td "0" at bounding box center [262, 75] width 31 height 31
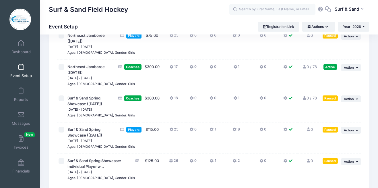
scroll to position [229, 0]
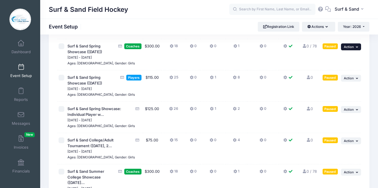
click at [349, 49] on span "Action" at bounding box center [349, 47] width 10 height 4
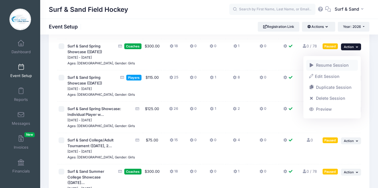
click at [330, 66] on link "Resume Session" at bounding box center [333, 65] width 52 height 11
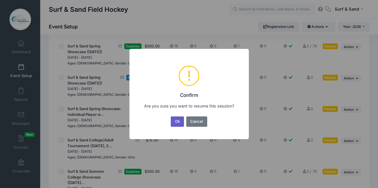
click at [182, 122] on button "Ok" at bounding box center [177, 121] width 13 height 10
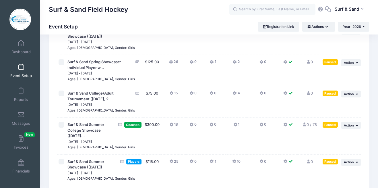
scroll to position [299, 0]
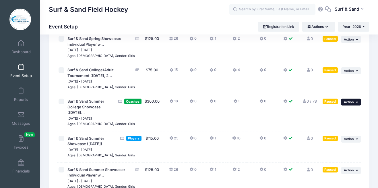
click at [354, 104] on span "Action" at bounding box center [349, 102] width 10 height 4
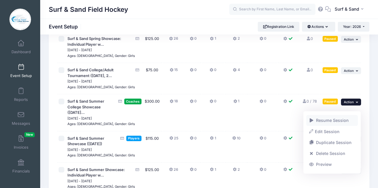
click at [324, 122] on link "Resume Session" at bounding box center [333, 120] width 52 height 11
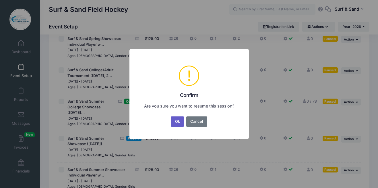
click at [179, 122] on button "Ok" at bounding box center [177, 121] width 13 height 10
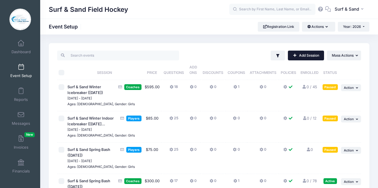
click at [302, 55] on link "Add Session" at bounding box center [306, 56] width 36 height 10
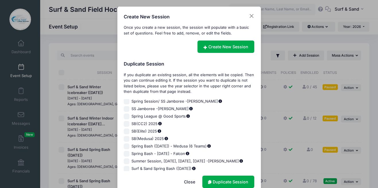
scroll to position [173, 0]
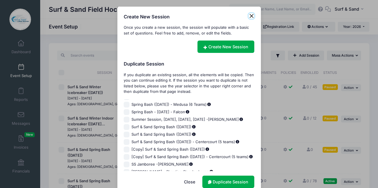
click at [250, 16] on button "Close" at bounding box center [252, 16] width 6 height 6
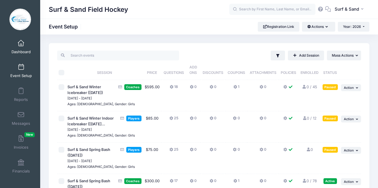
click at [26, 43] on link "Dashboard" at bounding box center [20, 47] width 27 height 20
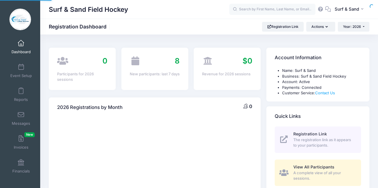
select select
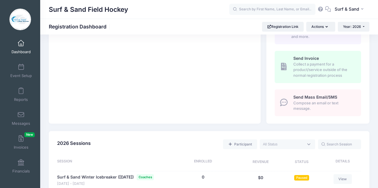
scroll to position [226, 0]
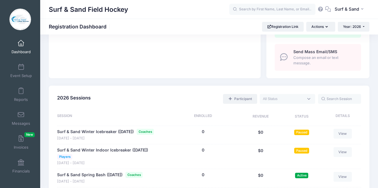
click at [247, 101] on link "Participant" at bounding box center [240, 99] width 34 height 10
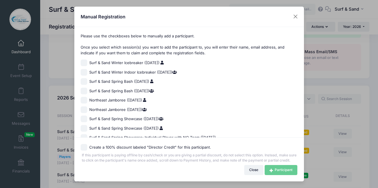
click at [132, 91] on span "Surf & Sand Spring Bash ([DATE])" at bounding box center [121, 91] width 65 height 6
click at [87, 91] on input "Surf & Sand Spring Bash (March 28, 2026)" at bounding box center [84, 91] width 7 height 7
checkbox input "true"
click at [126, 110] on span "Northeast Jamboree (May 2, 2026)" at bounding box center [117, 110] width 57 height 6
click at [87, 110] on input "Northeast Jamboree (May 2, 2026)" at bounding box center [84, 109] width 7 height 7
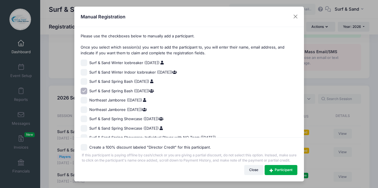
checkbox input "true"
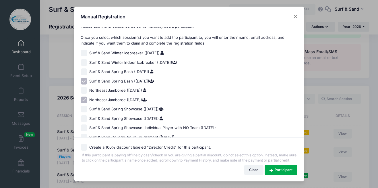
scroll to position [18, 0]
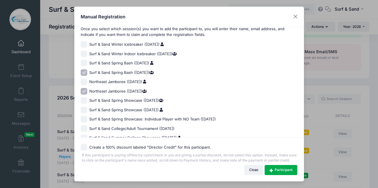
click at [135, 102] on span "Surf & Sand Spring Showcase ([DATE])" at bounding box center [126, 101] width 74 height 6
click at [87, 102] on input "Surf & Sand Spring Showcase (June 13, 2026)" at bounding box center [84, 100] width 7 height 7
checkbox input "true"
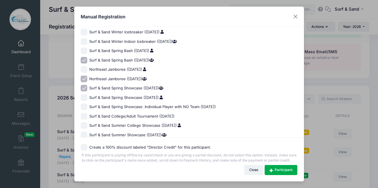
scroll to position [45, 0]
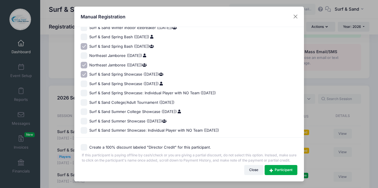
click at [137, 122] on span "Surf & Sand Summer Showcase (July 18, 2026)" at bounding box center [127, 121] width 77 height 6
click at [87, 122] on input "Surf & Sand Summer Showcase (July 18, 2026)" at bounding box center [84, 121] width 7 height 7
checkbox input "true"
click at [278, 171] on link "Participant" at bounding box center [281, 170] width 33 height 10
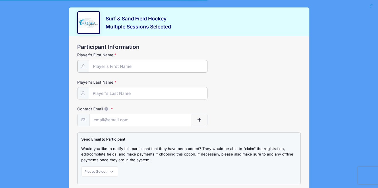
click at [159, 66] on input "Player's First Name" at bounding box center [148, 66] width 119 height 12
type input "Jill"
type input "d"
type input "D"
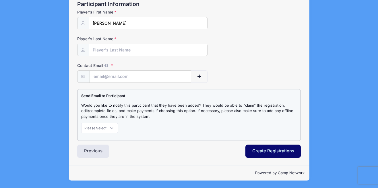
scroll to position [43, 0]
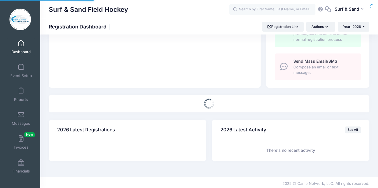
scroll to position [216, 0]
select select
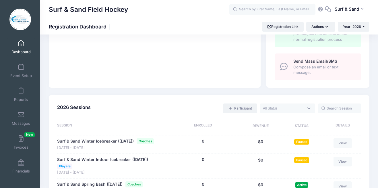
click at [237, 107] on link "Participant" at bounding box center [240, 108] width 34 height 10
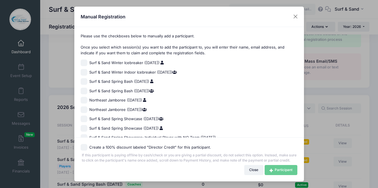
click at [146, 81] on span "Surf & Sand Spring Bash ([DATE])" at bounding box center [121, 82] width 65 height 6
click at [87, 81] on input "Surf & Sand Spring Bash ([DATE])" at bounding box center [84, 81] width 7 height 7
checkbox input "true"
click at [141, 99] on span "Northeast Jamboree ([DATE])" at bounding box center [117, 100] width 57 height 6
click at [87, 99] on input "Northeast Jamboree ([DATE])" at bounding box center [84, 100] width 7 height 7
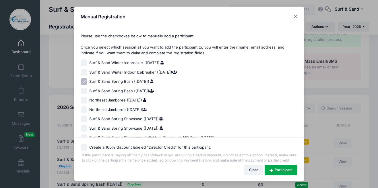
checkbox input "true"
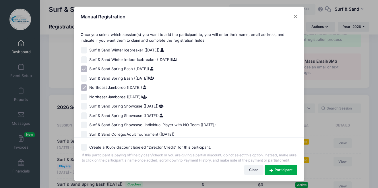
click at [145, 113] on span "Surf & Sand Spring Showcase ([DATE])" at bounding box center [126, 116] width 74 height 6
click at [87, 113] on input "Surf & Sand Spring Showcase ([DATE])" at bounding box center [84, 115] width 7 height 7
checkbox input "true"
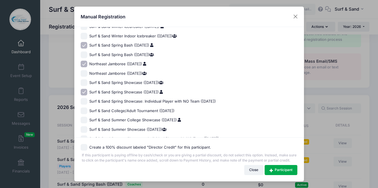
scroll to position [48, 0]
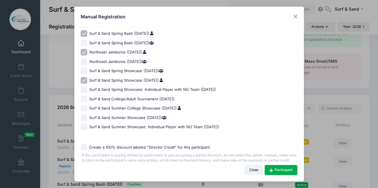
click at [151, 109] on span "Surf & Sand Summer College Showcase ([DATE])" at bounding box center [135, 108] width 92 height 6
click at [87, 109] on input "Surf & Sand Summer College Showcase ([DATE])" at bounding box center [84, 108] width 7 height 7
checkbox input "true"
click at [280, 176] on div "Create a 100% discount labeled "Director Credit" for this participant. If this …" at bounding box center [189, 159] width 230 height 44
click at [278, 168] on link "Participant" at bounding box center [281, 170] width 33 height 10
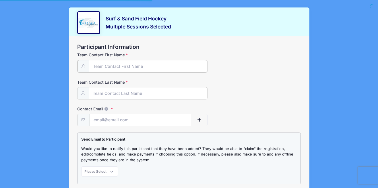
click at [162, 64] on input "Team Contact First Name" at bounding box center [148, 66] width 119 height 12
type input "[PERSON_NAME]"
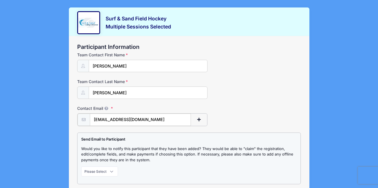
type input "[EMAIL_ADDRESS][DOMAIN_NAME]"
click at [236, 40] on div "Participant Information Team Contact First Name [PERSON_NAME] Team Contact Last…" at bounding box center [189, 122] width 241 height 172
select select "1"
click option "Notify" at bounding box center [0, 0] width 0 height 0
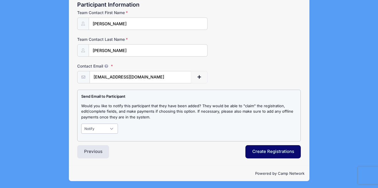
scroll to position [43, 0]
click at [268, 151] on button "Create Registrations" at bounding box center [274, 151] width 56 height 13
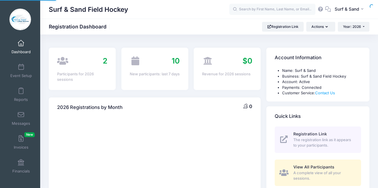
select select
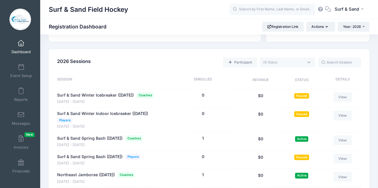
scroll to position [318, 0]
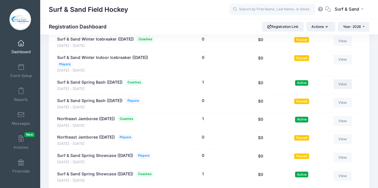
click at [344, 89] on link "View" at bounding box center [343, 84] width 18 height 10
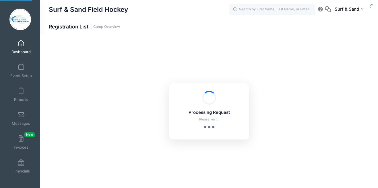
select select "10"
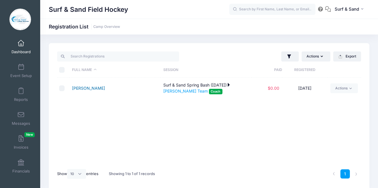
click at [91, 90] on link "[PERSON_NAME]" at bounding box center [88, 88] width 33 height 5
click at [113, 26] on link "Camp Overview" at bounding box center [106, 27] width 27 height 4
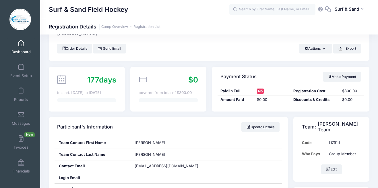
scroll to position [49, 0]
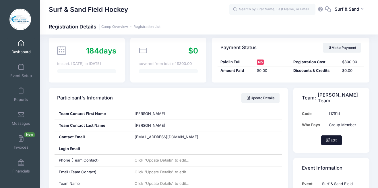
click at [336, 143] on button "Edit" at bounding box center [332, 140] width 21 height 10
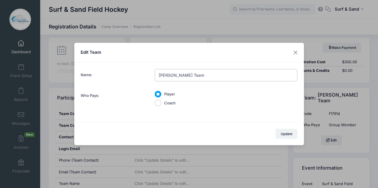
click at [199, 76] on input "[PERSON_NAME] Team" at bounding box center [226, 75] width 143 height 12
type input "Surf"
click at [158, 104] on input "Coach" at bounding box center [158, 103] width 7 height 7
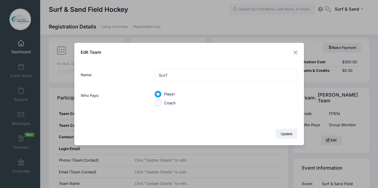
radio input "true"
click at [159, 95] on input "Player" at bounding box center [158, 94] width 7 height 7
radio input "true"
click at [201, 76] on input "Surf" at bounding box center [226, 75] width 143 height 12
click at [290, 137] on button "Update" at bounding box center [287, 134] width 22 height 10
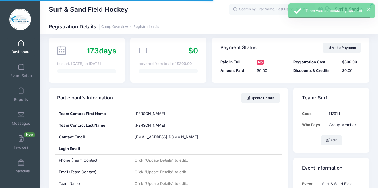
scroll to position [65, 0]
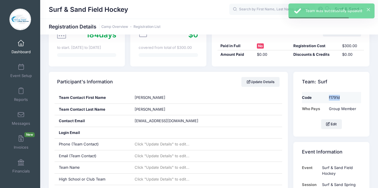
drag, startPoint x: 344, startPoint y: 100, endPoint x: 322, endPoint y: 99, distance: 21.6
click at [322, 99] on tr "Code f1791d" at bounding box center [331, 97] width 59 height 11
copy tr "f1791d"
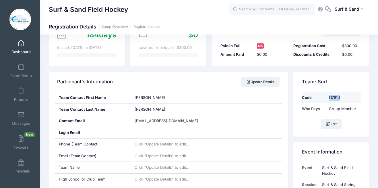
click at [345, 95] on td "f1791d" at bounding box center [343, 97] width 35 height 11
drag, startPoint x: 347, startPoint y: 97, endPoint x: 325, endPoint y: 97, distance: 22.7
click at [325, 97] on tr "Code f1791d" at bounding box center [331, 97] width 59 height 11
copy tr "f1791d"
click at [351, 93] on td "f1791d" at bounding box center [343, 97] width 35 height 11
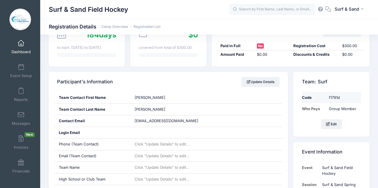
click at [348, 97] on td "f1791d" at bounding box center [343, 97] width 35 height 11
click at [336, 97] on td "f1791d" at bounding box center [343, 97] width 35 height 11
copy td "f1791d"
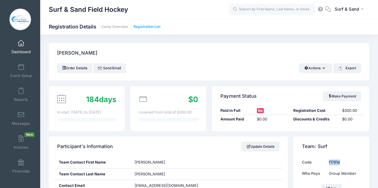
click at [154, 26] on link "Registration List" at bounding box center [147, 27] width 27 height 4
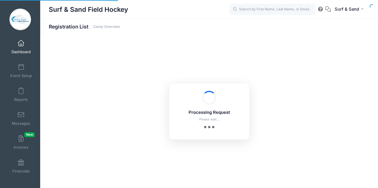
select select "10"
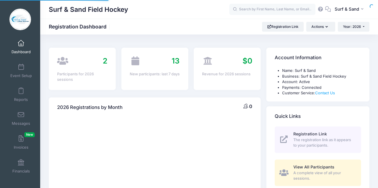
select select
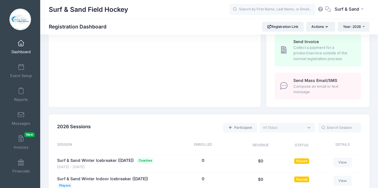
scroll to position [303, 0]
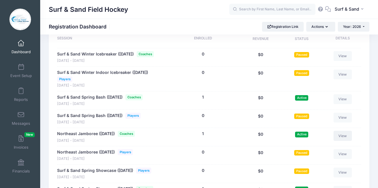
click at [341, 141] on link "View" at bounding box center [343, 136] width 18 height 10
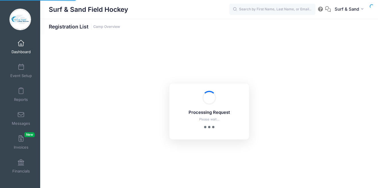
select select "10"
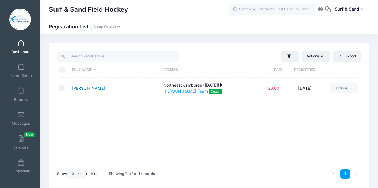
click at [85, 86] on link "DiSanti, Jill" at bounding box center [88, 88] width 33 height 5
click at [22, 49] on link "Dashboard" at bounding box center [20, 47] width 27 height 20
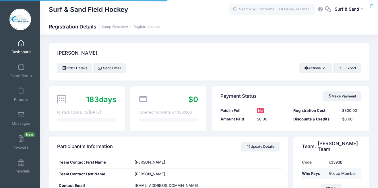
scroll to position [36, 0]
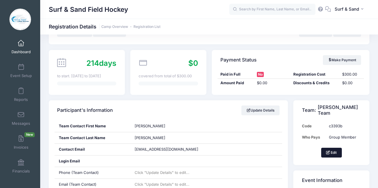
click at [335, 152] on button "Edit" at bounding box center [332, 153] width 21 height 10
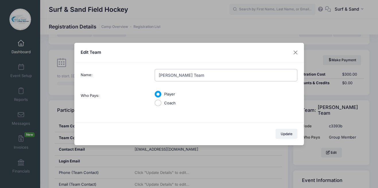
click at [196, 77] on input "[PERSON_NAME] Team" at bounding box center [226, 75] width 143 height 12
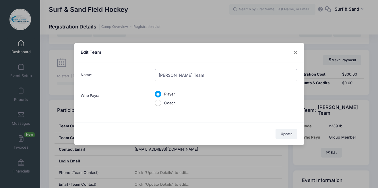
click at [196, 77] on input "Jill DiSanti Team" at bounding box center [226, 75] width 143 height 12
type input "Surf"
click at [288, 136] on button "Update" at bounding box center [287, 134] width 22 height 10
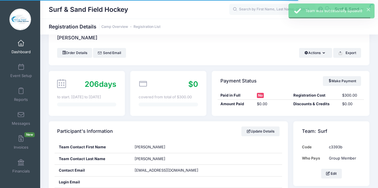
scroll to position [25, 0]
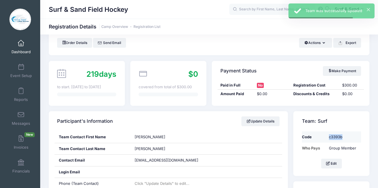
drag, startPoint x: 347, startPoint y: 138, endPoint x: 313, endPoint y: 138, distance: 33.0
click at [313, 138] on tr "Code c3393b" at bounding box center [331, 136] width 59 height 11
copy tr "c3393b"
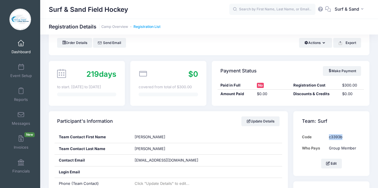
click at [158, 27] on link "Registration List" at bounding box center [147, 27] width 27 height 4
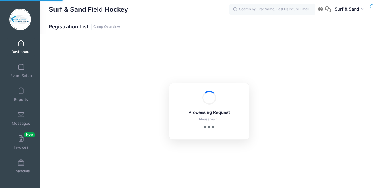
select select "10"
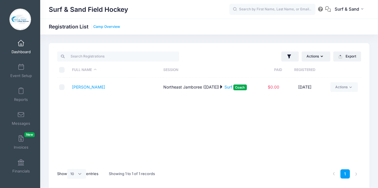
click at [109, 27] on link "Camp Overview" at bounding box center [106, 27] width 27 height 4
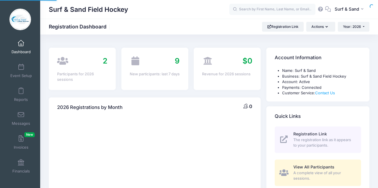
select select
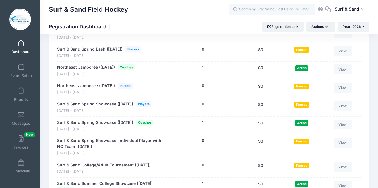
scroll to position [380, 0]
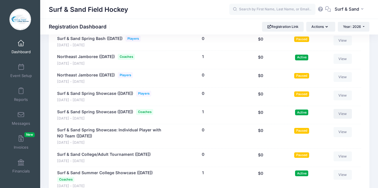
click at [345, 119] on link "View" at bounding box center [343, 114] width 18 height 10
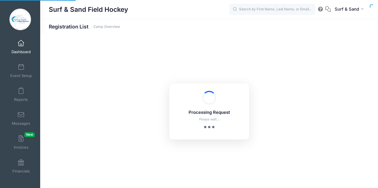
select select "10"
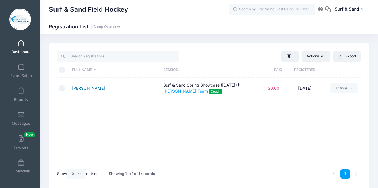
click at [90, 89] on link "[PERSON_NAME]" at bounding box center [88, 88] width 33 height 5
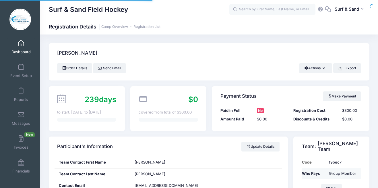
scroll to position [41, 0]
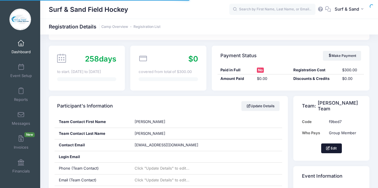
click at [334, 148] on button "Edit" at bounding box center [332, 148] width 21 height 10
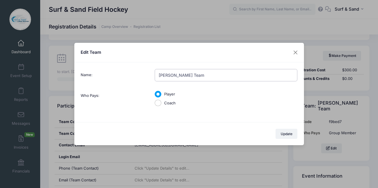
click at [183, 75] on input "[PERSON_NAME] Team" at bounding box center [226, 75] width 143 height 12
click at [183, 75] on input "Jill DiSanti Team" at bounding box center [226, 75] width 143 height 12
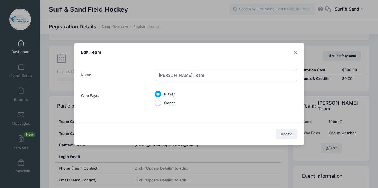
click at [183, 75] on input "[PERSON_NAME] Team" at bounding box center [226, 75] width 143 height 12
type input "Surf"
click at [296, 136] on button "Update" at bounding box center [287, 134] width 22 height 10
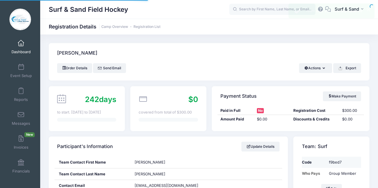
scroll to position [20, 0]
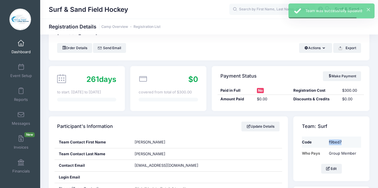
drag, startPoint x: 344, startPoint y: 141, endPoint x: 317, endPoint y: 141, distance: 27.3
click at [317, 141] on tr "Code f9bed7" at bounding box center [331, 141] width 59 height 11
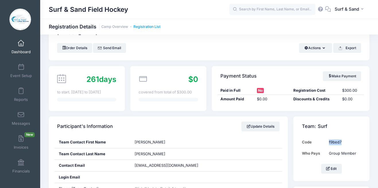
click at [151, 27] on link "Registration List" at bounding box center [147, 27] width 27 height 4
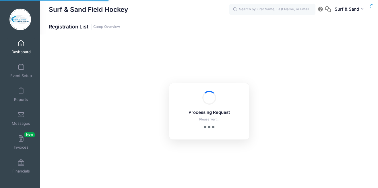
select select "10"
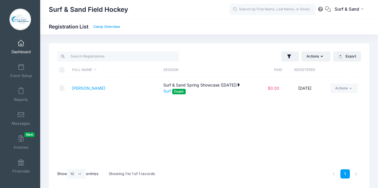
click at [111, 25] on link "Camp Overview" at bounding box center [106, 27] width 27 height 4
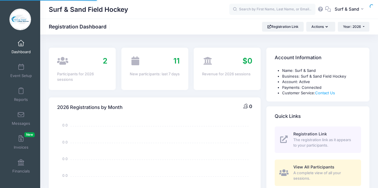
select select
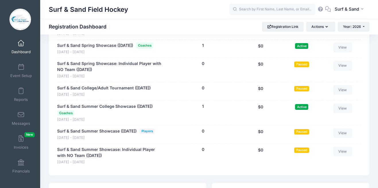
scroll to position [433, 0]
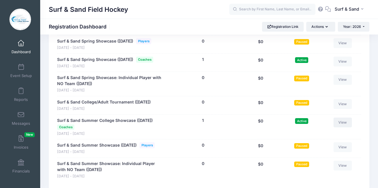
click at [345, 127] on link "View" at bounding box center [343, 123] width 18 height 10
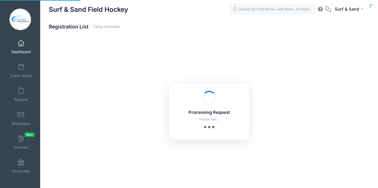
select select "10"
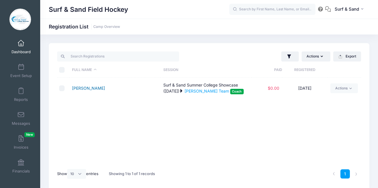
click at [88, 86] on link "[PERSON_NAME]" at bounding box center [88, 88] width 33 height 5
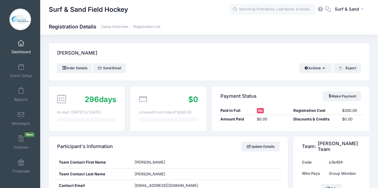
scroll to position [52, 0]
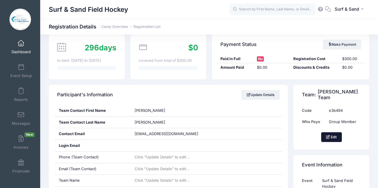
click at [330, 136] on button "Edit" at bounding box center [332, 137] width 21 height 10
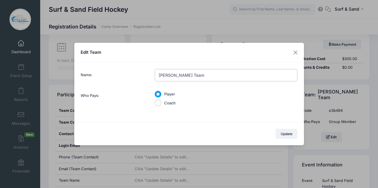
drag, startPoint x: 179, startPoint y: 71, endPoint x: 159, endPoint y: 71, distance: 20.1
click at [159, 71] on input "Jill DiSanti Team" at bounding box center [226, 75] width 143 height 12
type input "Surf"
click at [287, 135] on button "Update" at bounding box center [287, 134] width 22 height 10
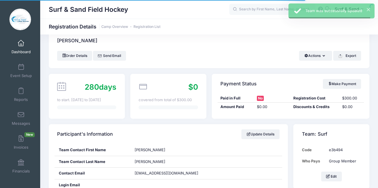
scroll to position [24, 0]
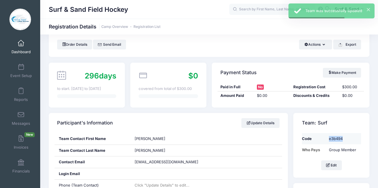
drag, startPoint x: 345, startPoint y: 141, endPoint x: 330, endPoint y: 140, distance: 14.7
click at [330, 140] on td "e3b494" at bounding box center [343, 138] width 35 height 11
copy td "e3b494"
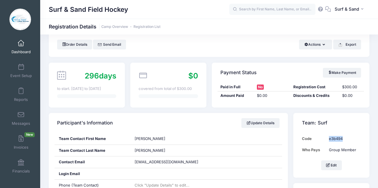
scroll to position [0, 0]
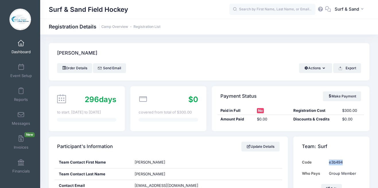
click at [21, 42] on span at bounding box center [21, 43] width 0 height 6
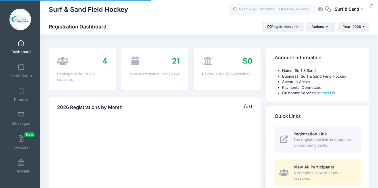
select select
click at [21, 44] on span at bounding box center [21, 43] width 0 height 6
select select
click at [18, 74] on span "Event Setup" at bounding box center [21, 75] width 22 height 5
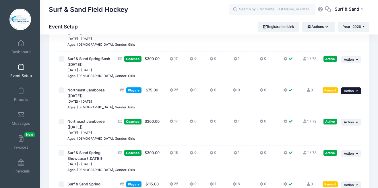
scroll to position [100, 0]
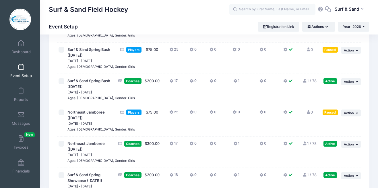
click at [353, 84] on td "... Action Resume Session Pause Session Edit Session Duplicate Session Preview" at bounding box center [351, 89] width 22 height 31
click at [353, 84] on span "Action" at bounding box center [349, 82] width 10 height 4
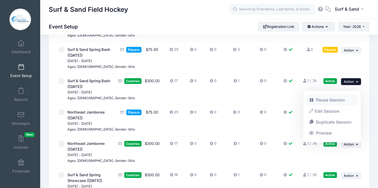
click at [335, 99] on link "Pause Session" at bounding box center [333, 100] width 52 height 11
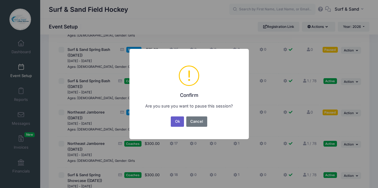
click at [177, 120] on button "Ok" at bounding box center [177, 121] width 13 height 10
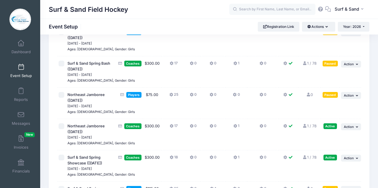
scroll to position [147, 0]
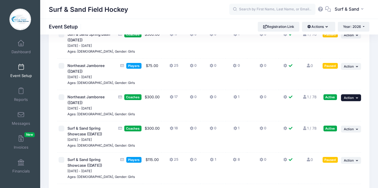
click at [349, 101] on button "... Action" at bounding box center [351, 97] width 20 height 7
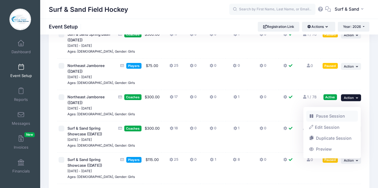
click at [330, 116] on link "Pause Session" at bounding box center [333, 116] width 52 height 11
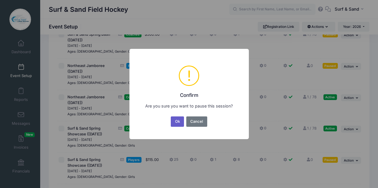
click at [181, 123] on button "Ok" at bounding box center [177, 121] width 13 height 10
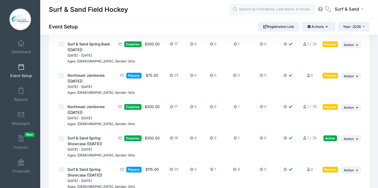
scroll to position [138, 0]
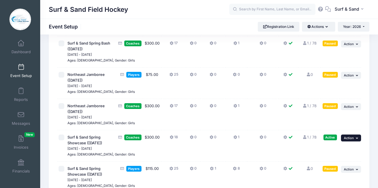
click at [351, 140] on span "Action" at bounding box center [349, 138] width 10 height 4
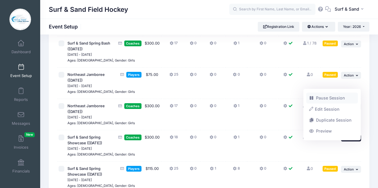
click at [336, 98] on link "Pause Session" at bounding box center [333, 98] width 52 height 11
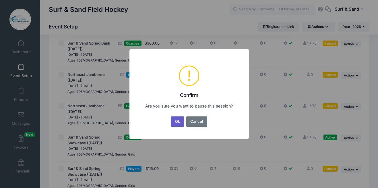
click at [178, 125] on button "Ok" at bounding box center [177, 121] width 13 height 10
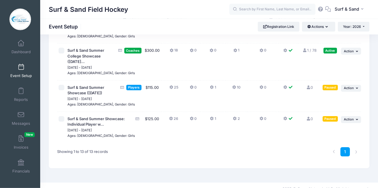
scroll to position [333, 0]
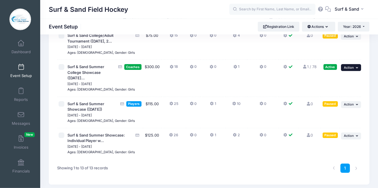
click at [359, 69] on icon "button" at bounding box center [357, 67] width 3 height 3
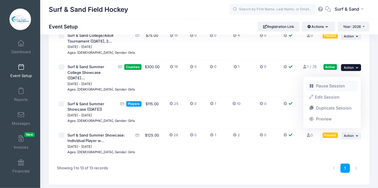
click at [325, 89] on link "Pause Session" at bounding box center [333, 85] width 52 height 11
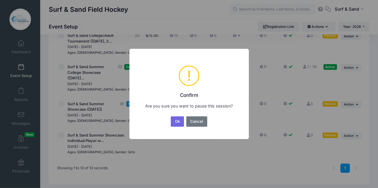
click at [185, 121] on div "Ok No Cancel" at bounding box center [189, 121] width 39 height 13
click at [178, 122] on button "Ok" at bounding box center [177, 121] width 13 height 10
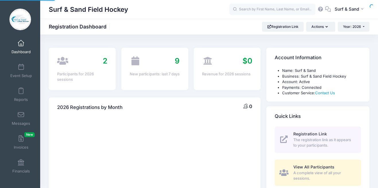
select select
click at [364, 29] on button "Year: 2026" at bounding box center [354, 27] width 32 height 10
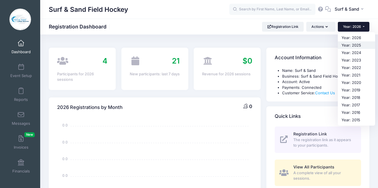
click at [351, 47] on link "Year: 2025" at bounding box center [356, 44] width 37 height 7
